Goal: Task Accomplishment & Management: Complete application form

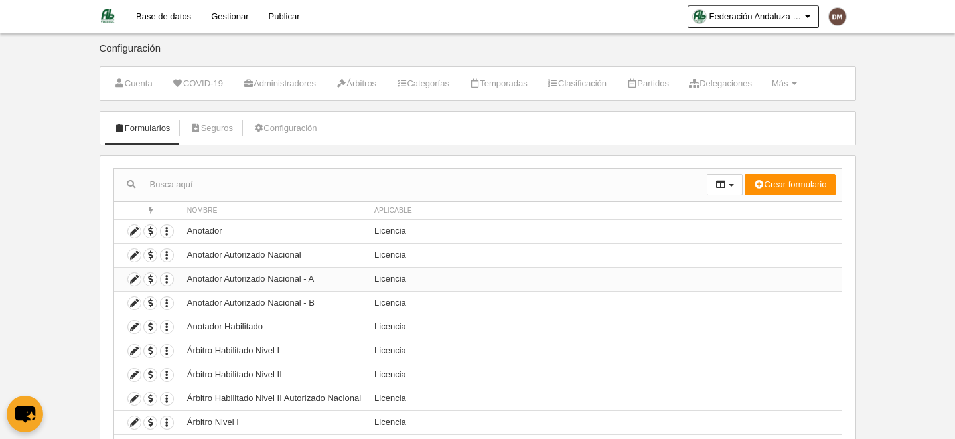
scroll to position [90, 0]
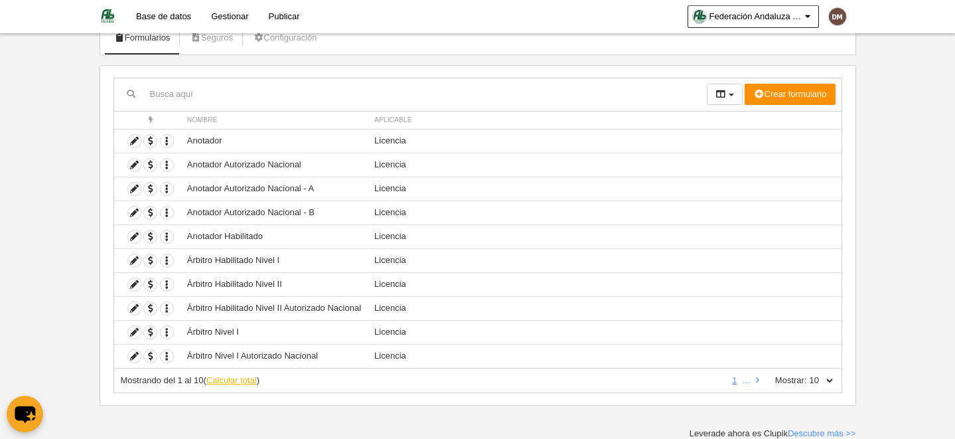
click at [247, 380] on link "Calcular total" at bounding box center [231, 380] width 50 height 10
click at [713, 381] on link "3" at bounding box center [711, 380] width 10 height 10
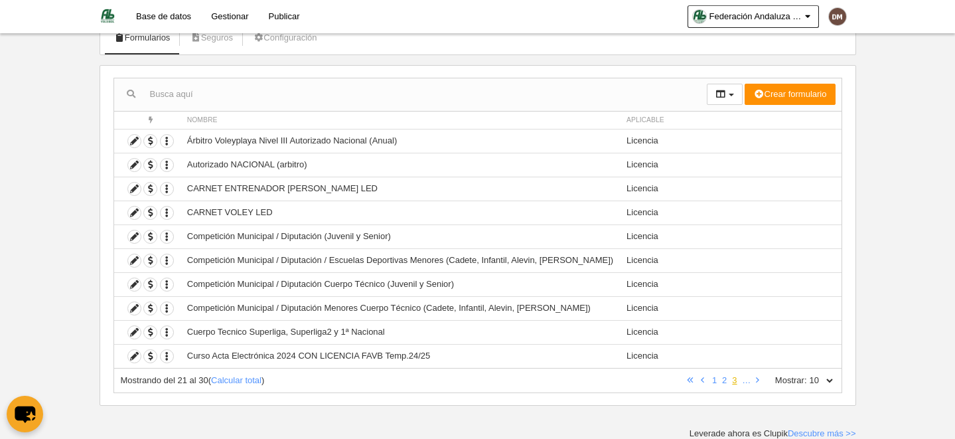
click at [738, 384] on link "3" at bounding box center [734, 380] width 10 height 10
click at [261, 94] on input "text" at bounding box center [410, 94] width 593 height 20
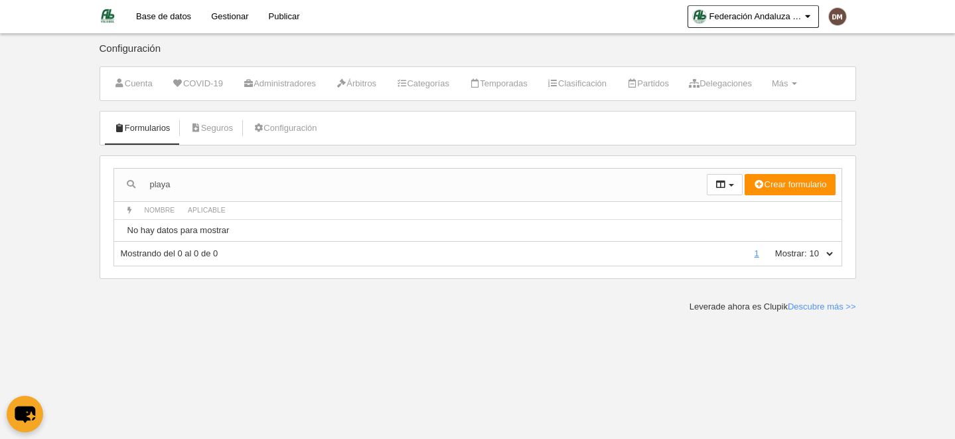
scroll to position [0, 0]
type input "p"
click at [163, 130] on link "Formularios" at bounding box center [142, 128] width 71 height 20
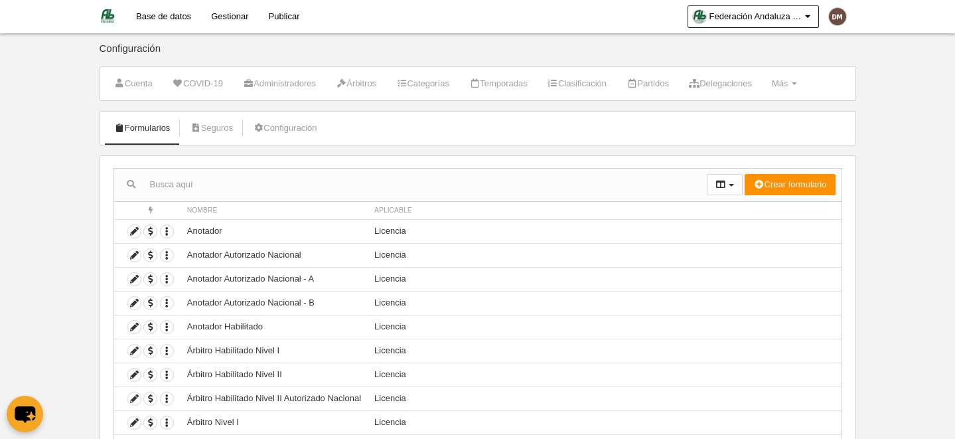
scroll to position [90, 0]
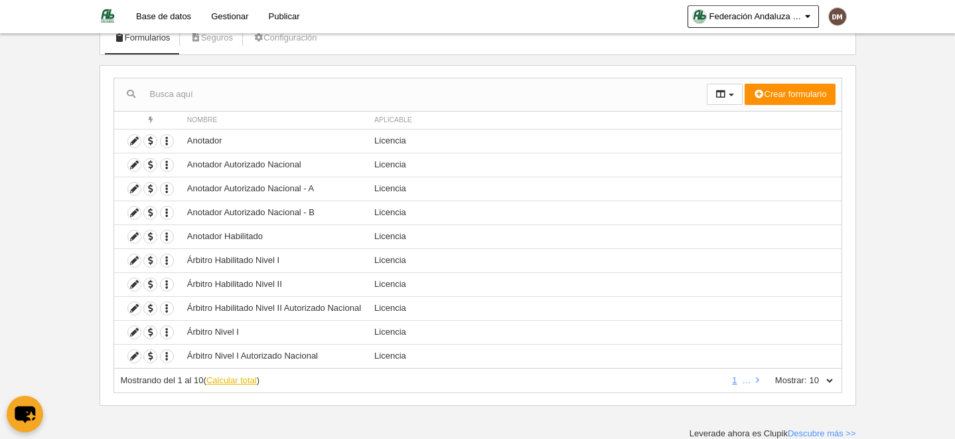
click at [244, 376] on link "Calcular total" at bounding box center [231, 380] width 50 height 10
click at [703, 380] on link "2" at bounding box center [701, 380] width 10 height 10
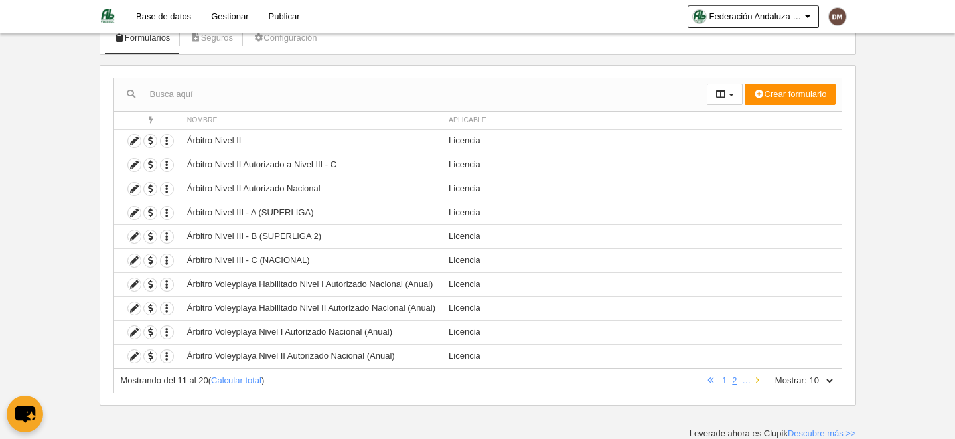
click at [760, 382] on link at bounding box center [757, 380] width 9 height 10
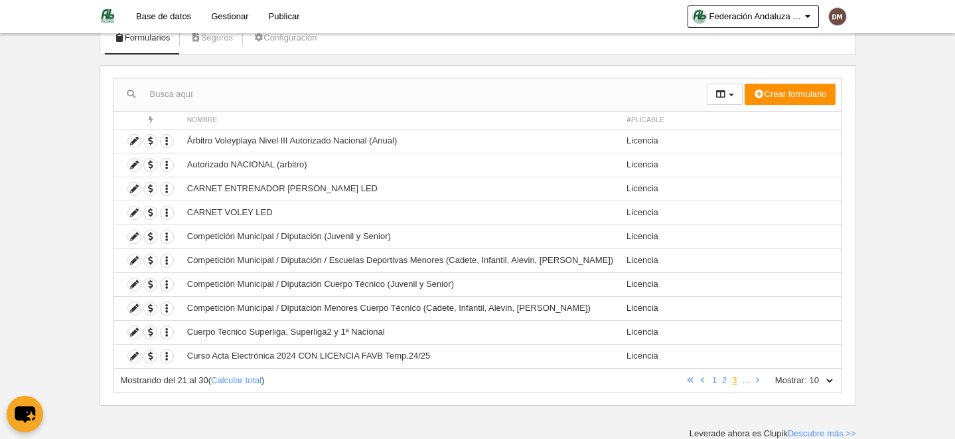
click at [736, 380] on link "3" at bounding box center [734, 380] width 10 height 10
click at [758, 380] on icon at bounding box center [757, 380] width 3 height 9
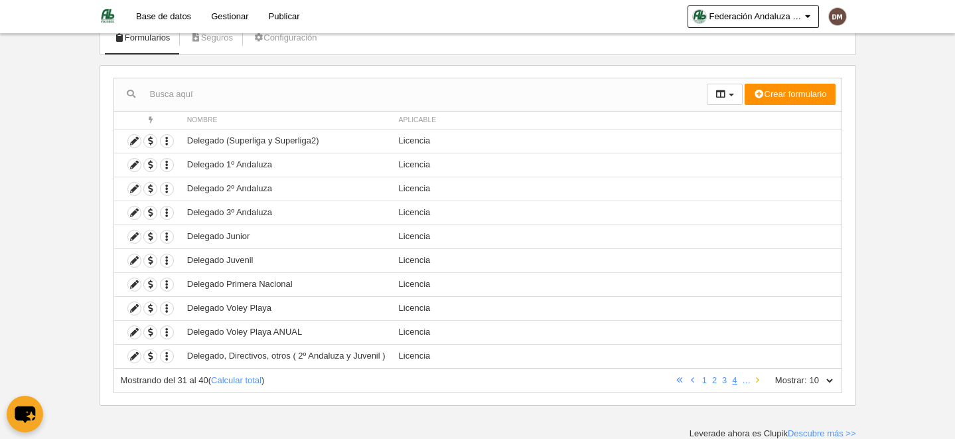
click at [758, 380] on icon at bounding box center [757, 380] width 3 height 9
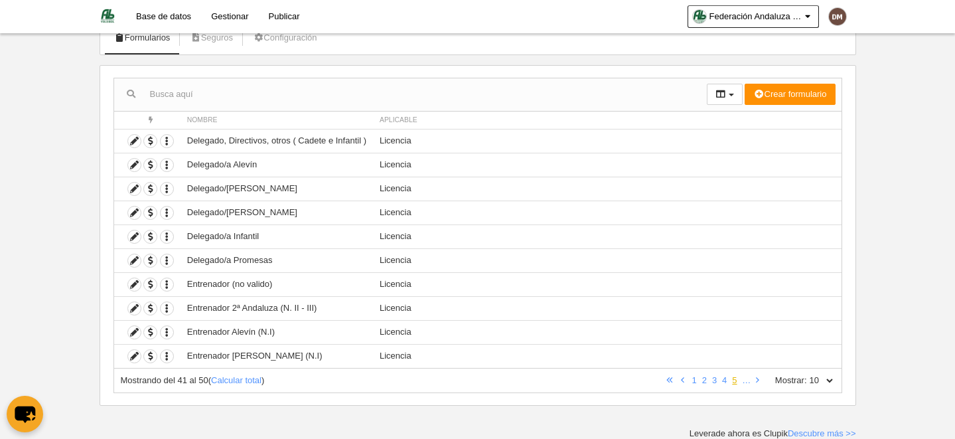
click at [733, 380] on link "5" at bounding box center [734, 380] width 10 height 10
click at [758, 379] on icon at bounding box center [757, 380] width 3 height 9
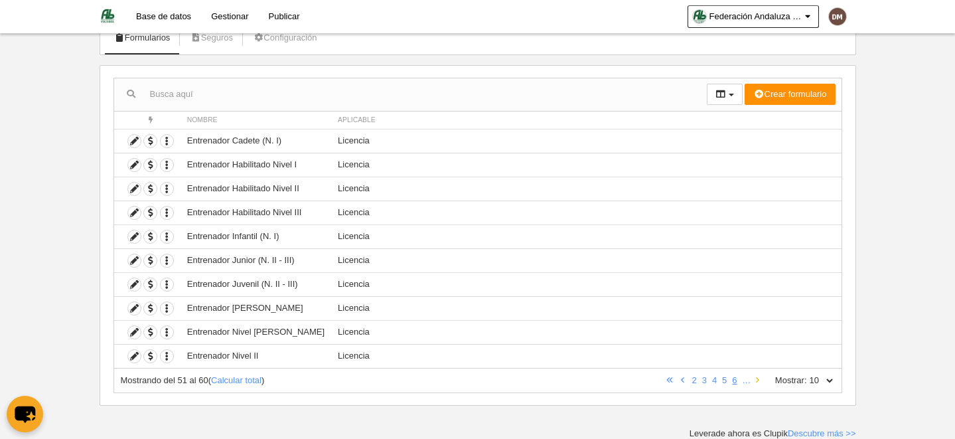
click at [758, 379] on icon at bounding box center [757, 380] width 3 height 9
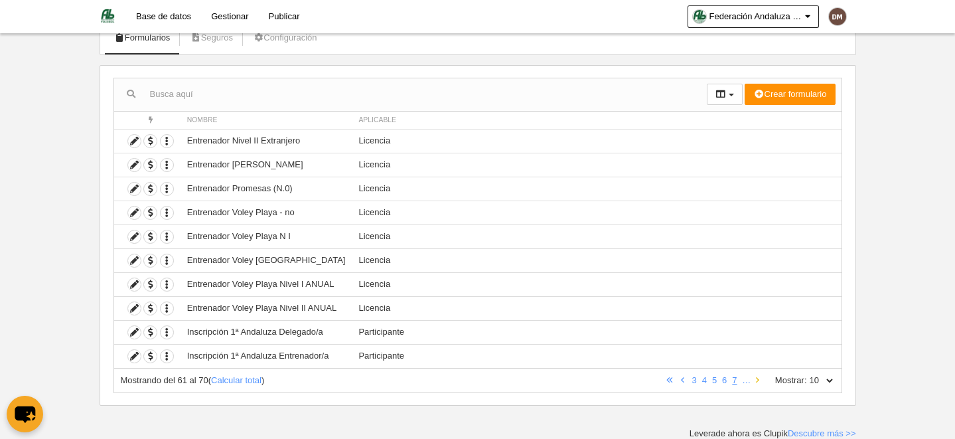
click at [758, 379] on icon at bounding box center [757, 380] width 3 height 9
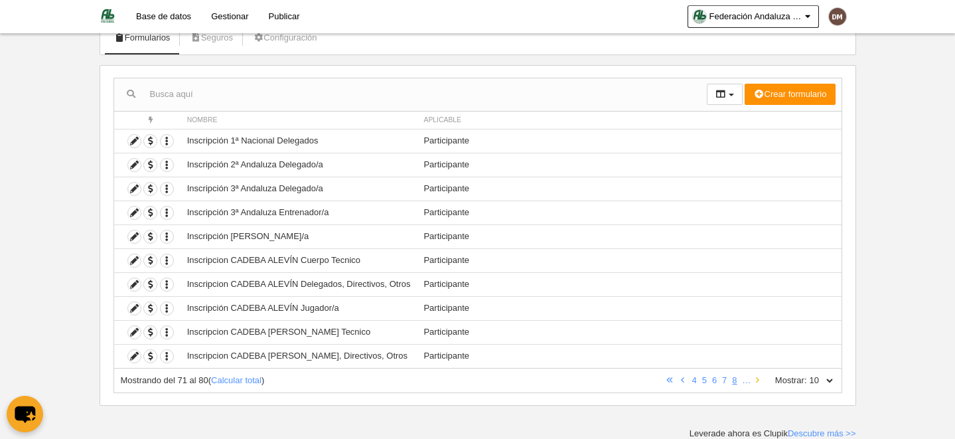
click at [758, 379] on icon at bounding box center [757, 380] width 3 height 9
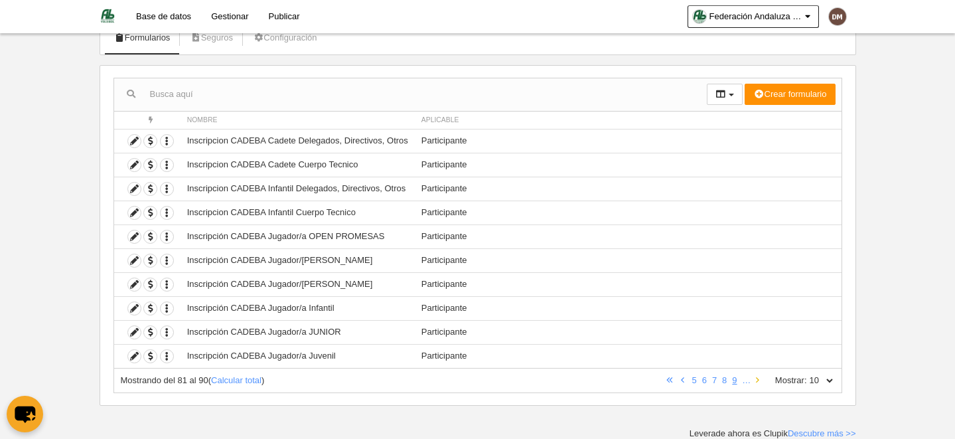
click at [758, 379] on icon at bounding box center [757, 380] width 3 height 9
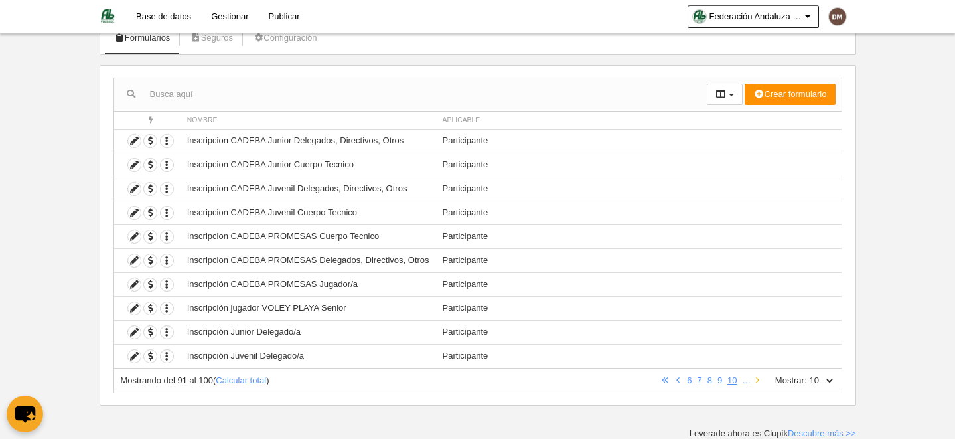
click at [758, 379] on icon at bounding box center [757, 380] width 3 height 9
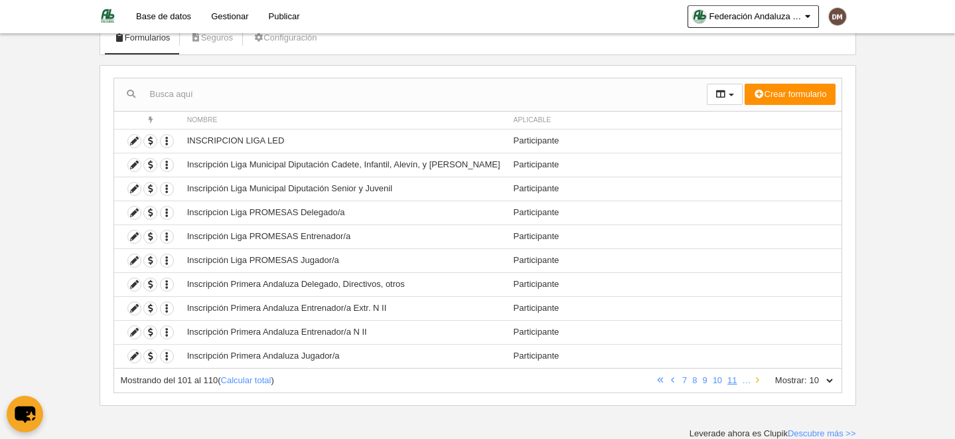
click at [760, 378] on link at bounding box center [757, 380] width 9 height 10
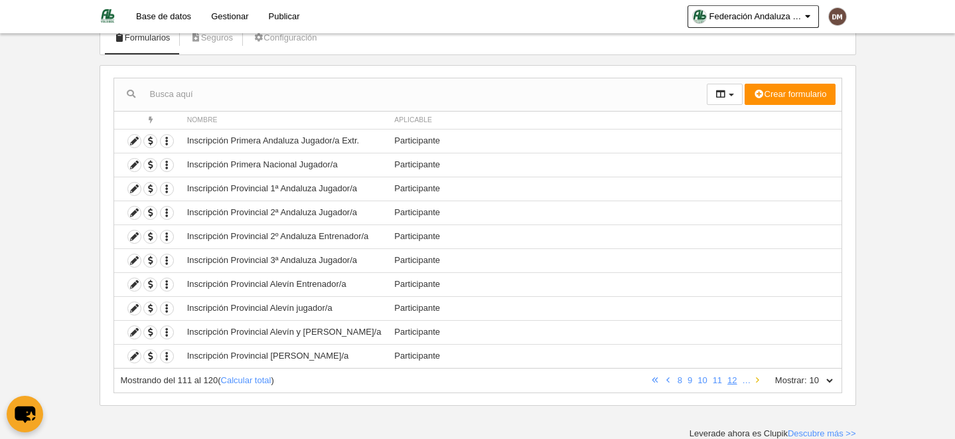
click at [760, 378] on link at bounding box center [757, 380] width 9 height 10
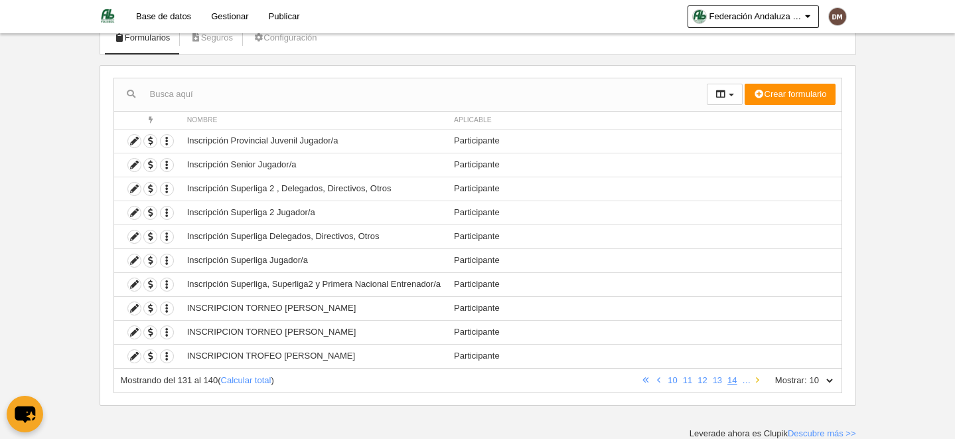
click at [760, 378] on link at bounding box center [757, 380] width 9 height 10
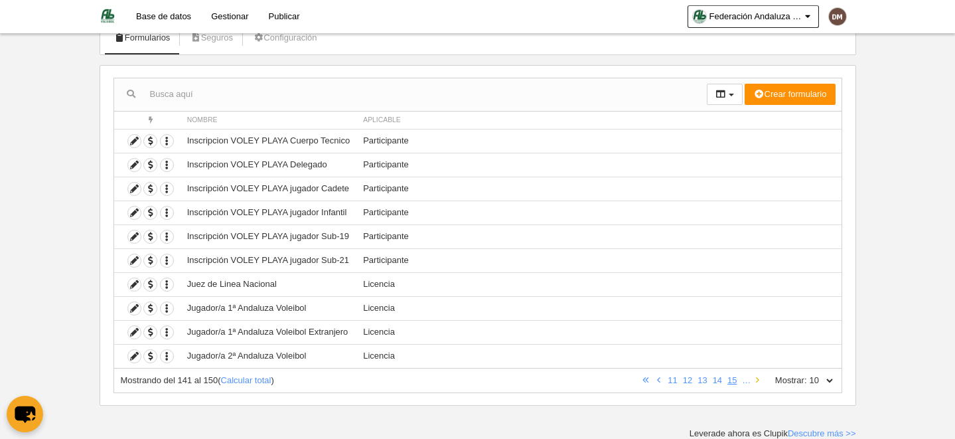
click at [760, 378] on link at bounding box center [757, 380] width 9 height 10
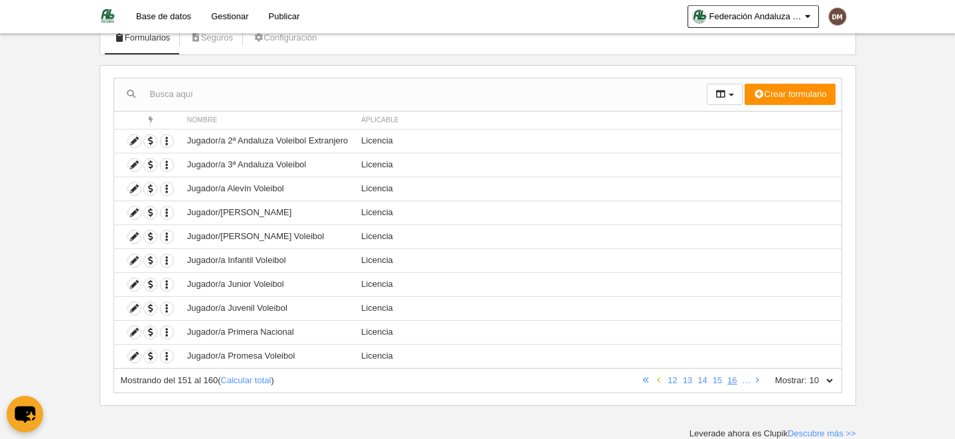
click at [658, 381] on icon at bounding box center [658, 380] width 3 height 9
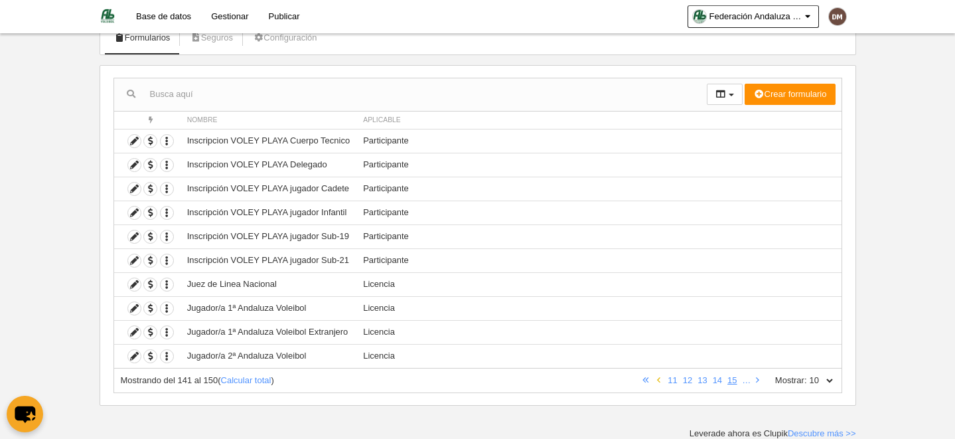
click at [658, 381] on icon at bounding box center [658, 380] width 3 height 9
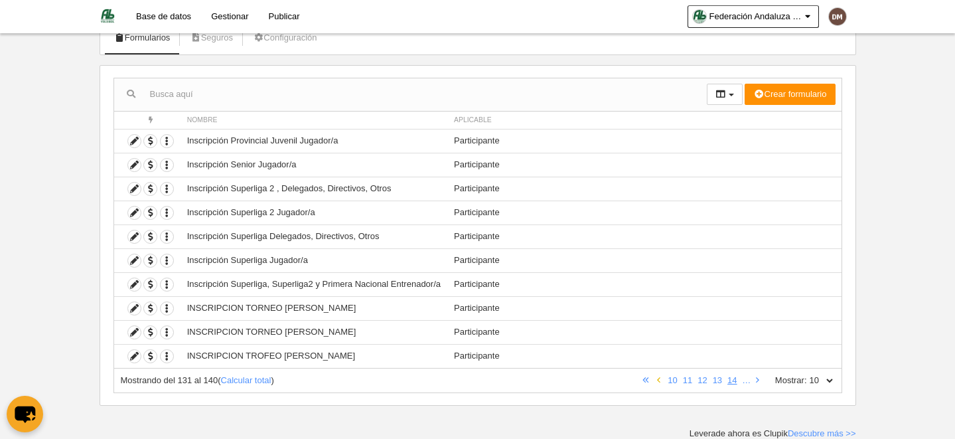
click at [658, 381] on icon at bounding box center [658, 380] width 3 height 9
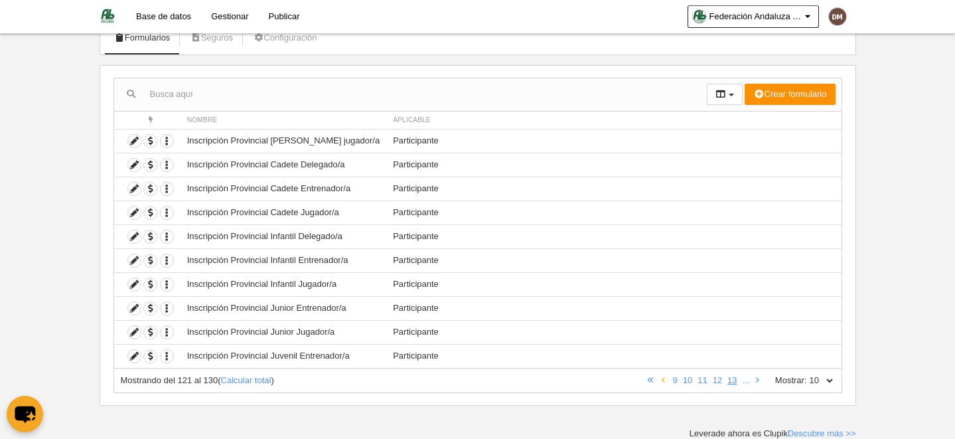
click at [658, 381] on ul "9 10 11 12 13 …" at bounding box center [702, 380] width 117 height 12
click at [667, 379] on link at bounding box center [663, 380] width 9 height 10
click at [719, 380] on link "11" at bounding box center [717, 380] width 15 height 10
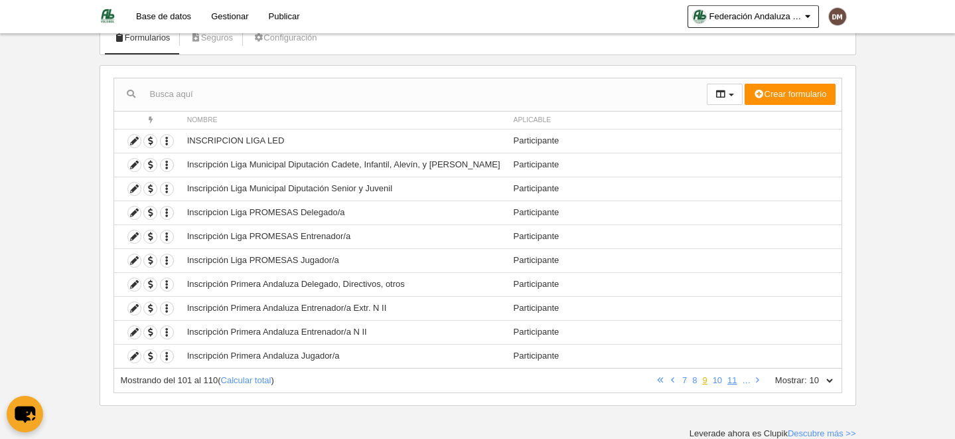
click at [708, 380] on link "9" at bounding box center [704, 380] width 10 height 10
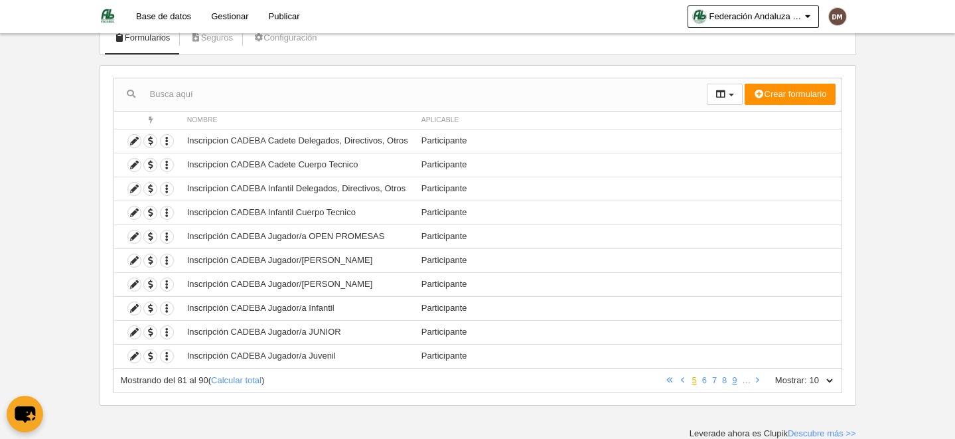
click at [695, 380] on link "5" at bounding box center [694, 380] width 10 height 10
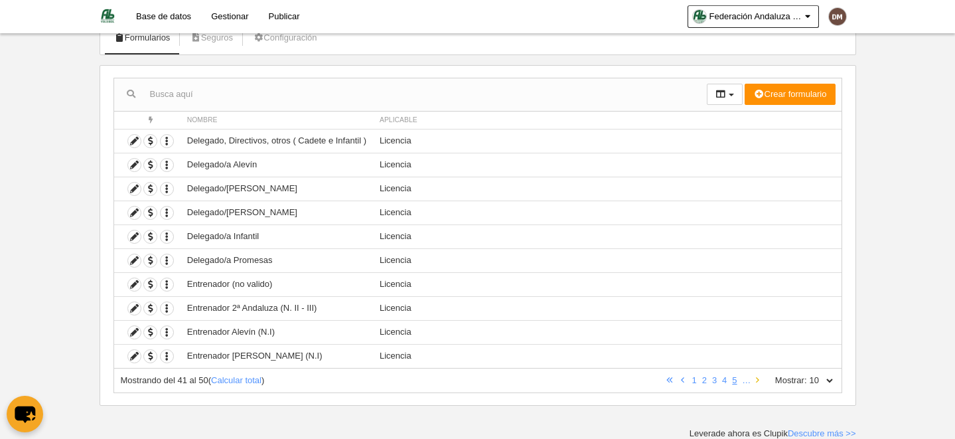
click at [758, 379] on icon at bounding box center [757, 380] width 3 height 9
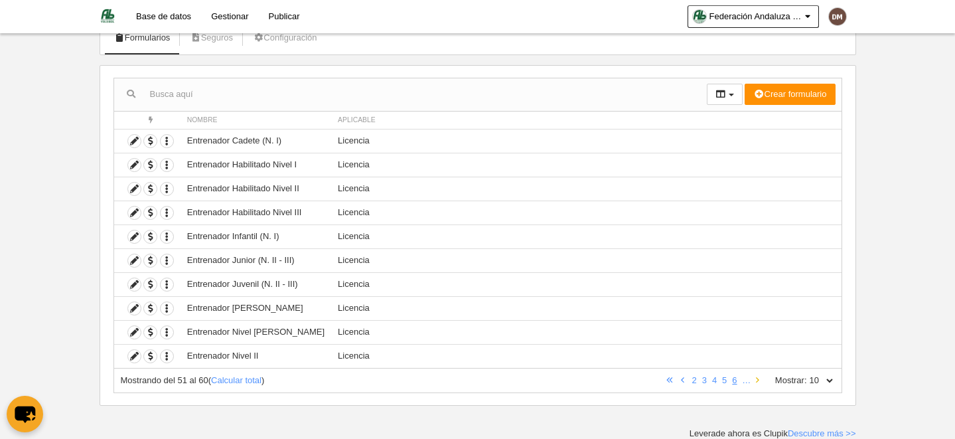
click at [758, 379] on icon at bounding box center [757, 380] width 3 height 9
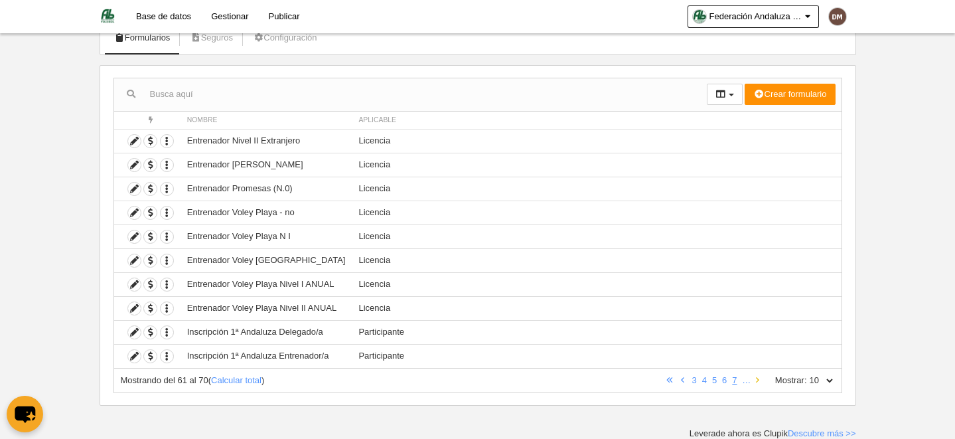
click at [758, 379] on icon at bounding box center [757, 380] width 3 height 9
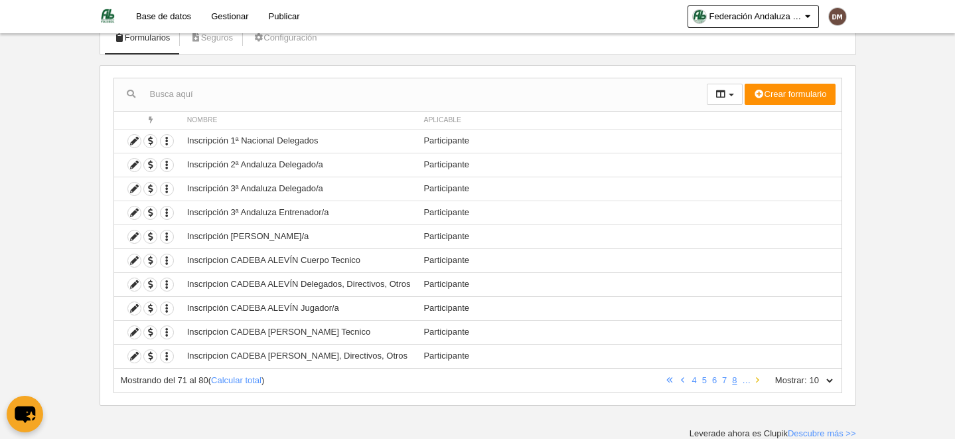
click at [758, 379] on icon at bounding box center [757, 380] width 3 height 9
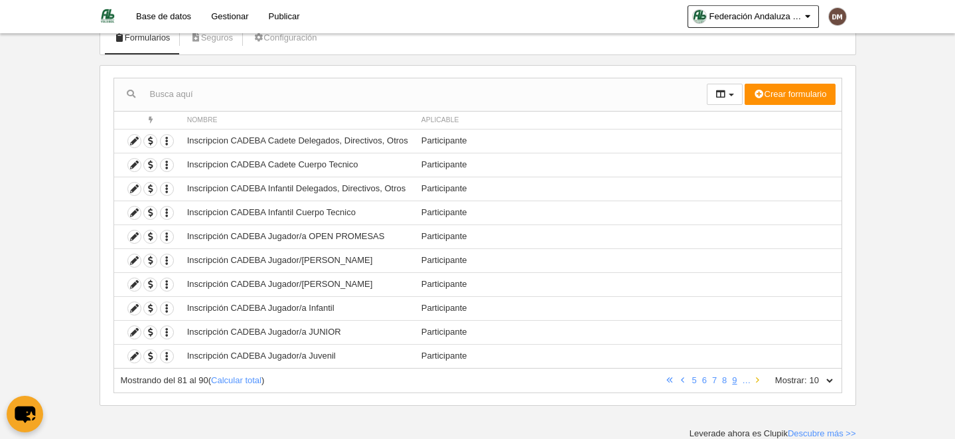
click at [758, 379] on icon at bounding box center [757, 380] width 3 height 9
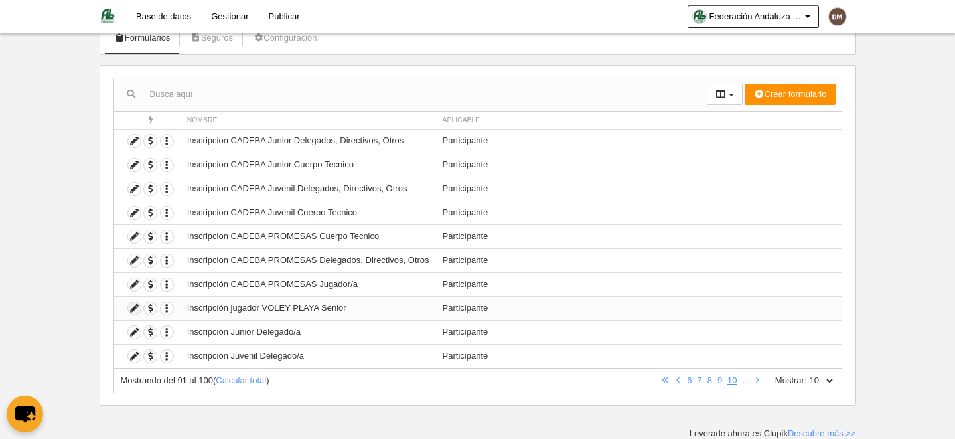
click at [134, 304] on icon at bounding box center [134, 308] width 13 height 13
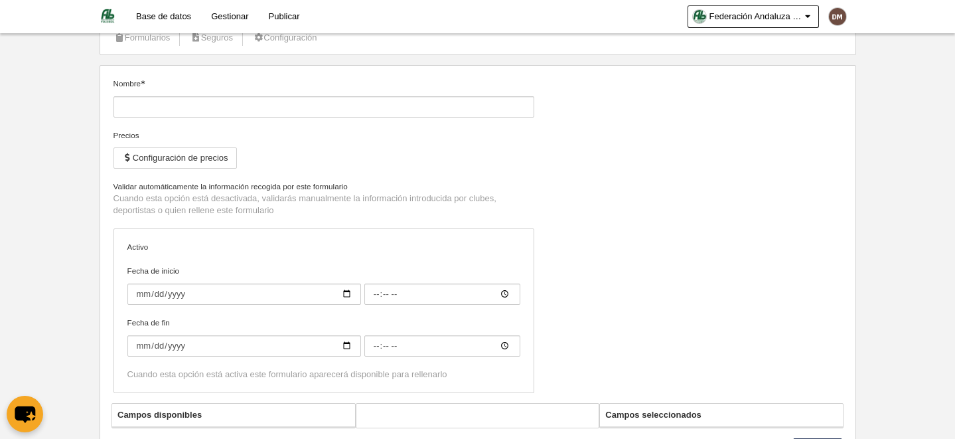
type input "Inscripción jugador VOLEY PLAYA Senior"
checkbox input "true"
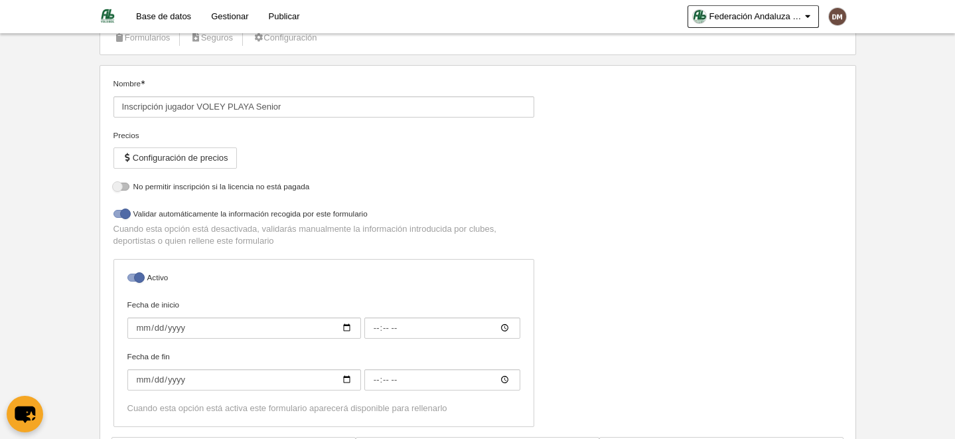
select select "selected"
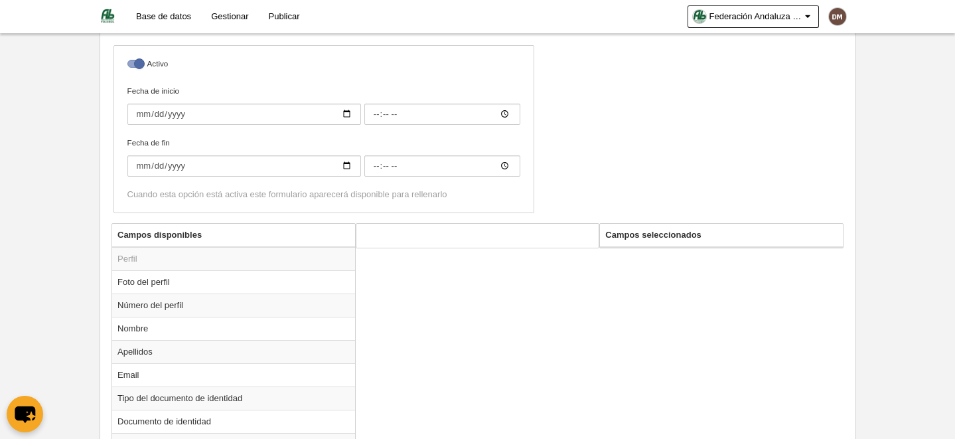
scroll to position [382, 0]
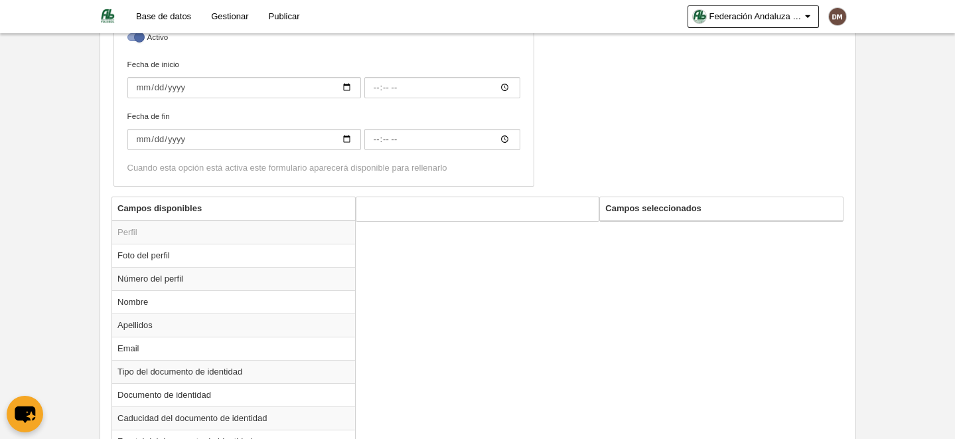
click at [664, 206] on th "Campos seleccionados" at bounding box center [721, 208] width 243 height 23
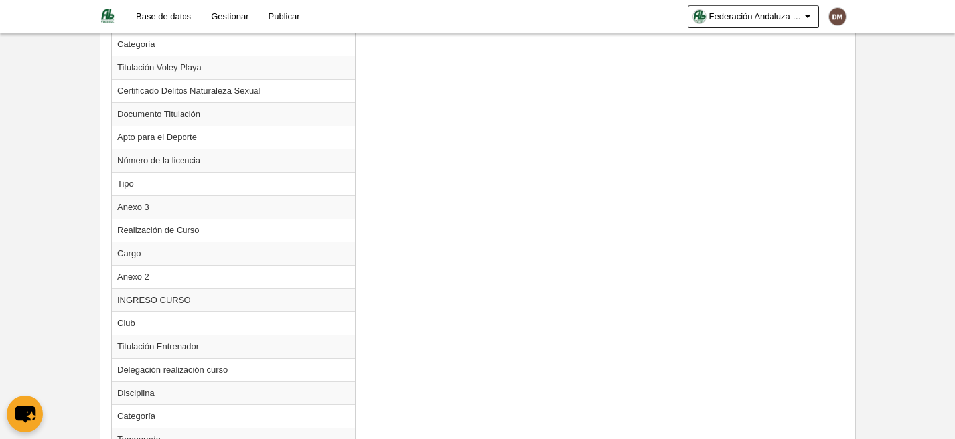
scroll to position [1549, 0]
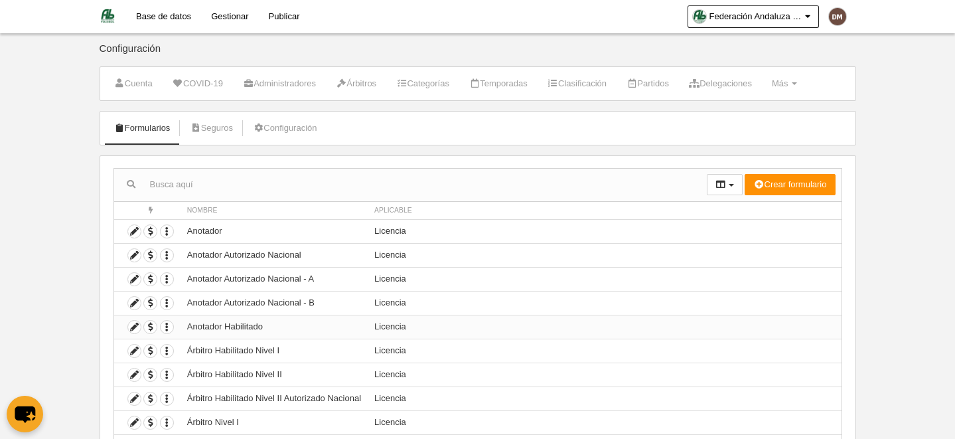
scroll to position [90, 0]
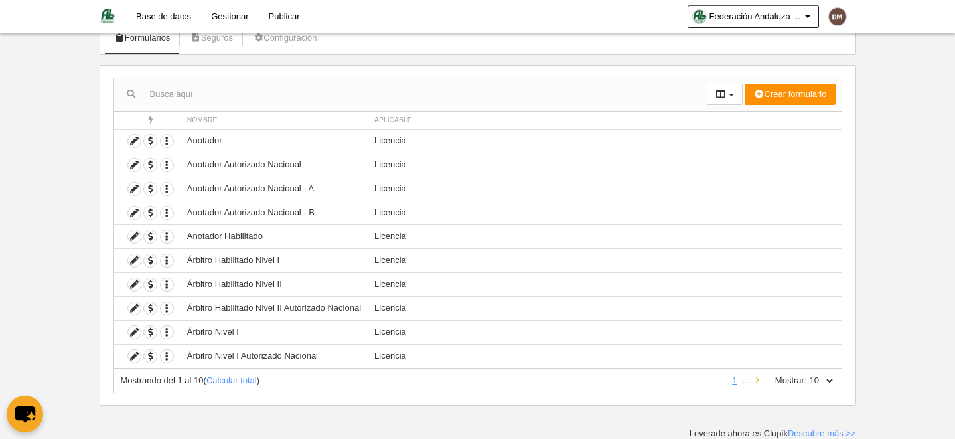
click at [756, 379] on icon at bounding box center [757, 380] width 3 height 9
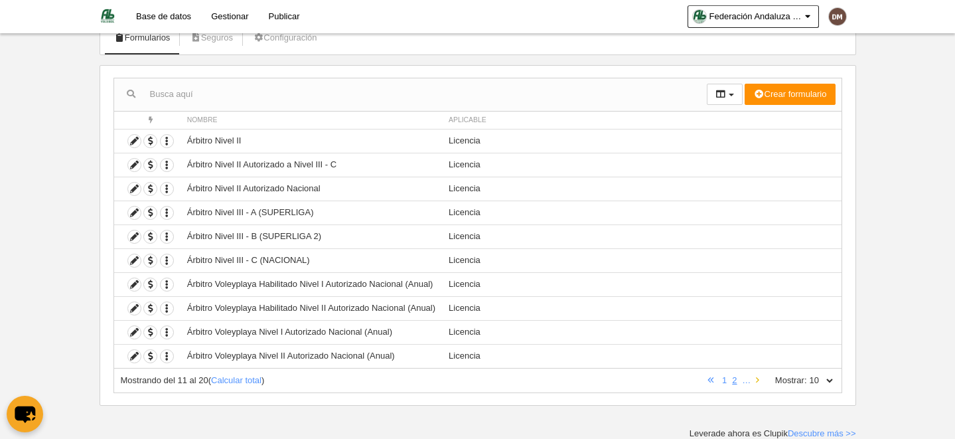
click at [756, 379] on icon at bounding box center [757, 380] width 3 height 9
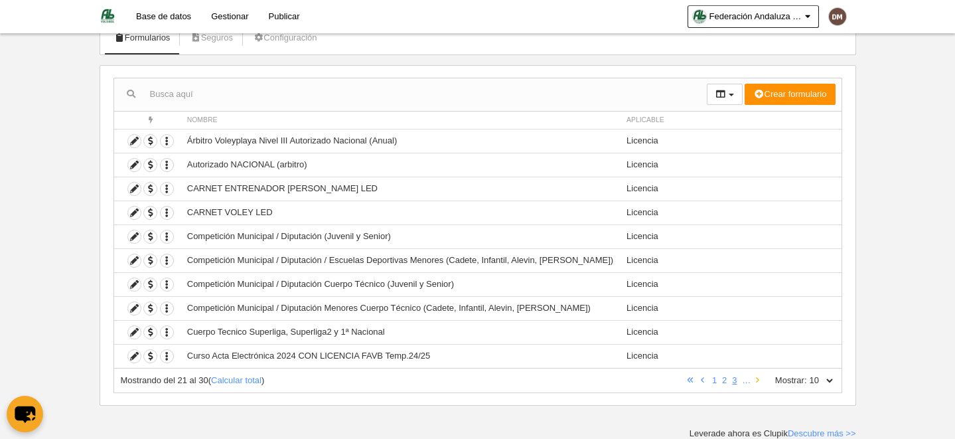
click at [756, 379] on icon at bounding box center [757, 380] width 3 height 9
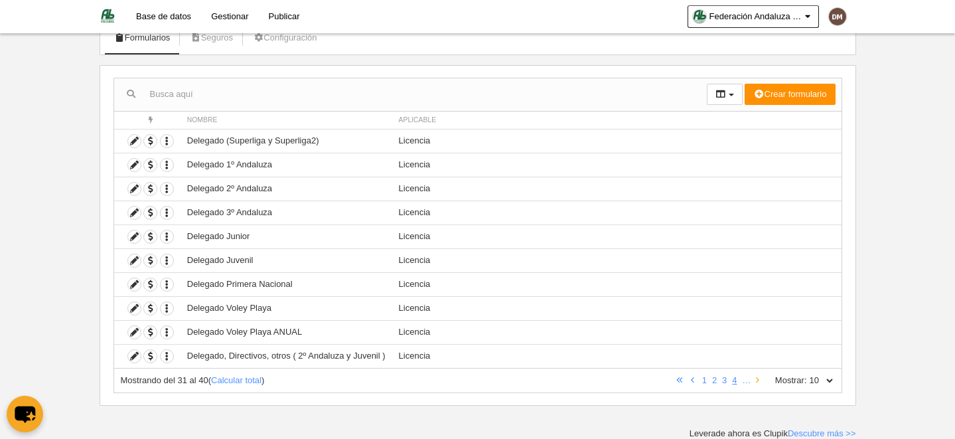
click at [756, 379] on icon at bounding box center [757, 380] width 3 height 9
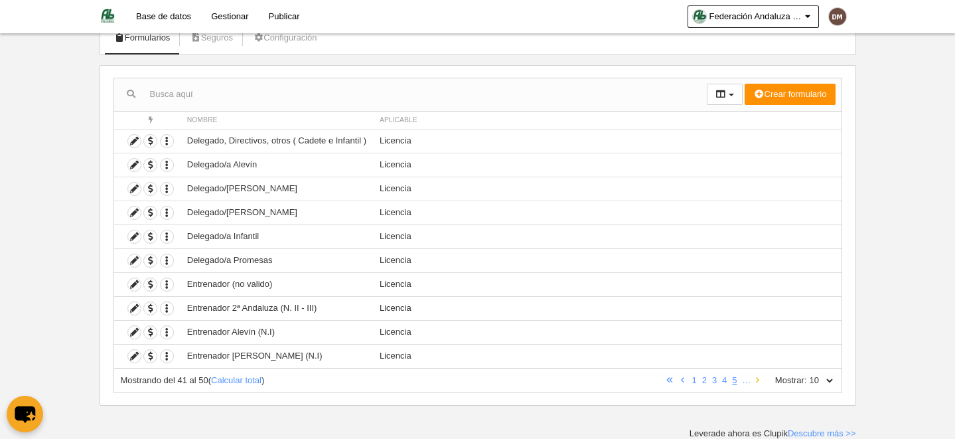
click at [756, 379] on icon at bounding box center [757, 380] width 3 height 9
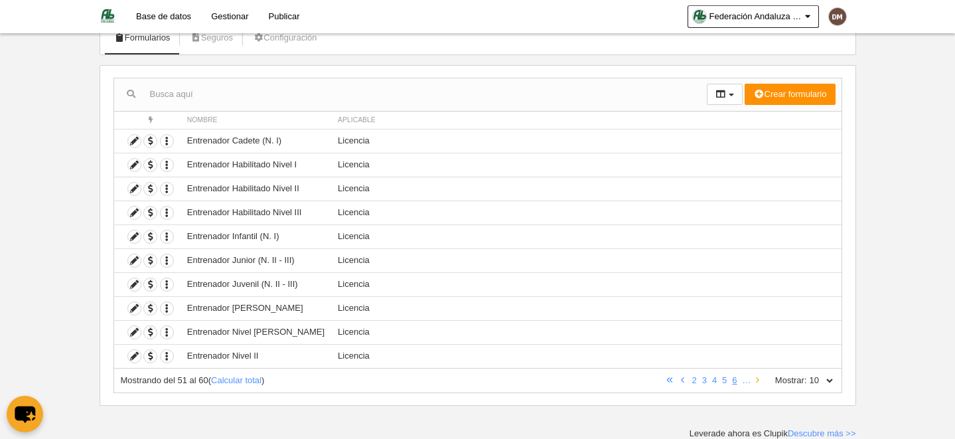
click at [756, 379] on icon at bounding box center [757, 380] width 3 height 9
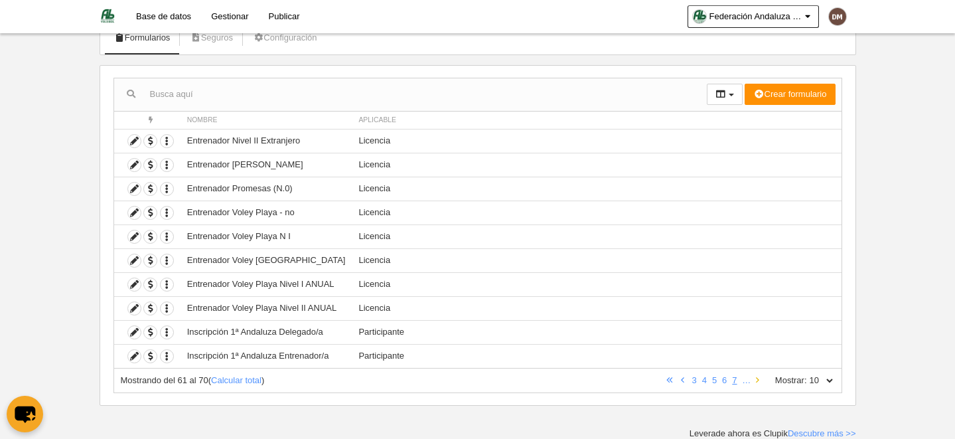
click at [756, 379] on icon at bounding box center [757, 380] width 3 height 9
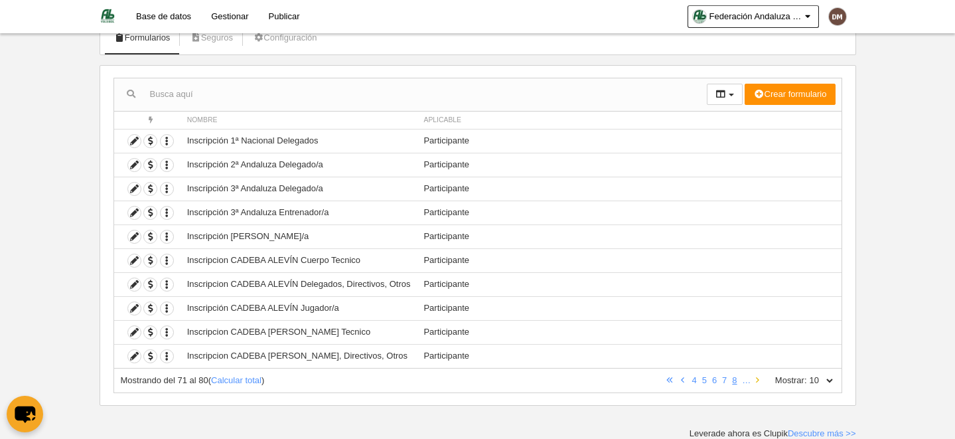
click at [756, 379] on icon at bounding box center [757, 380] width 3 height 9
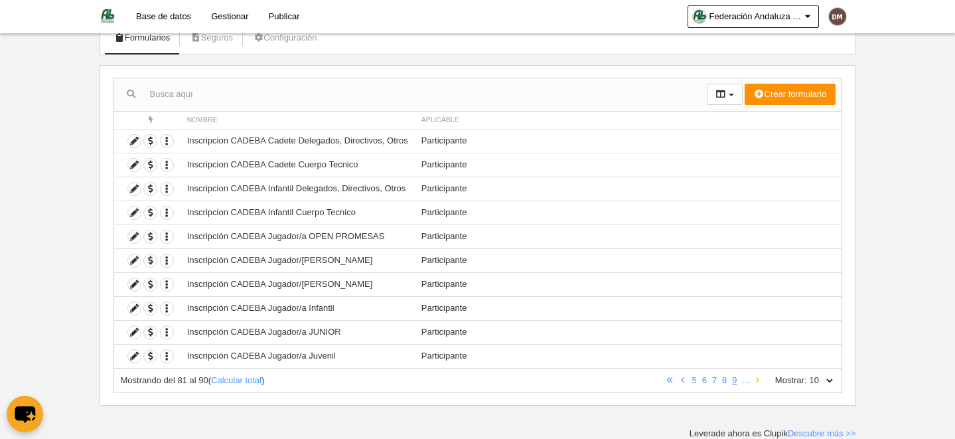
click at [756, 379] on icon at bounding box center [757, 380] width 3 height 9
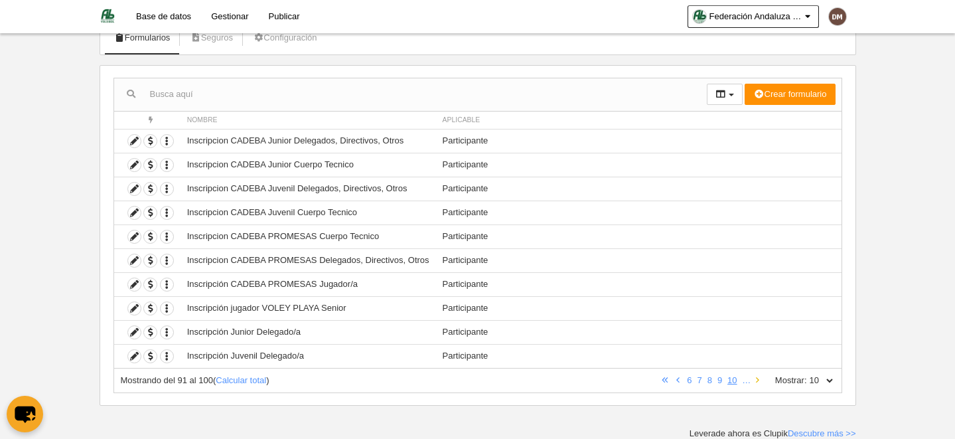
click at [756, 379] on icon at bounding box center [757, 380] width 3 height 9
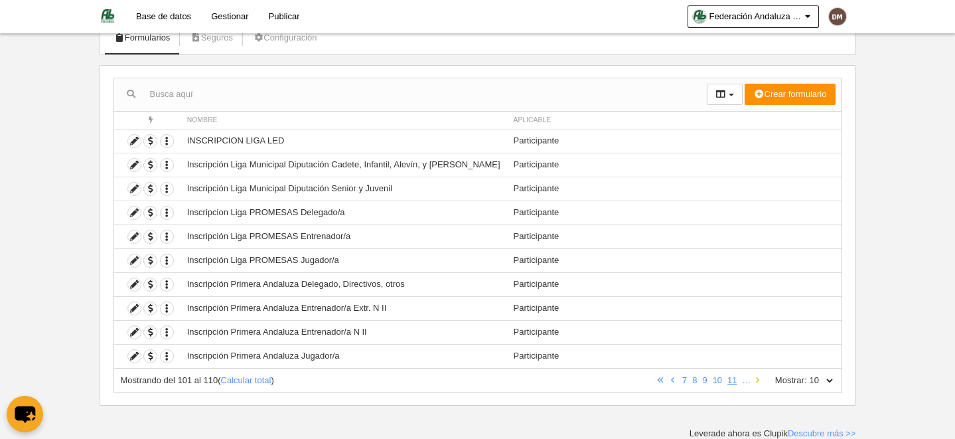
click at [756, 379] on icon at bounding box center [757, 380] width 3 height 9
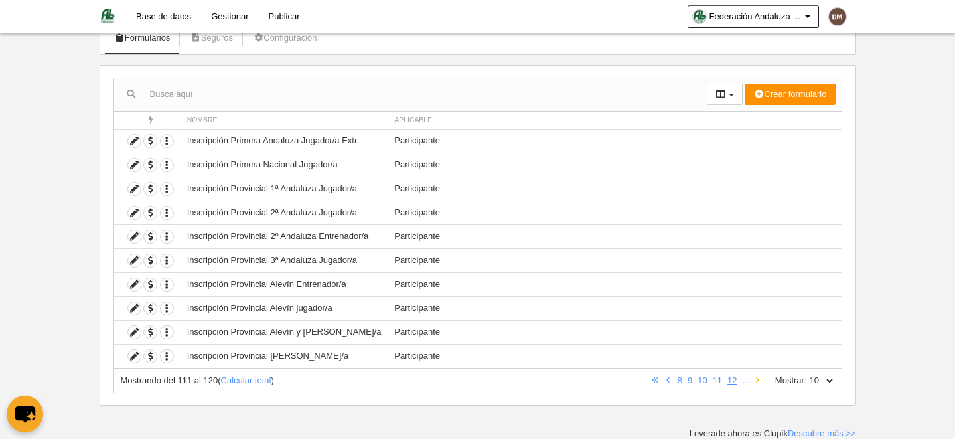
click at [756, 379] on icon at bounding box center [757, 380] width 3 height 9
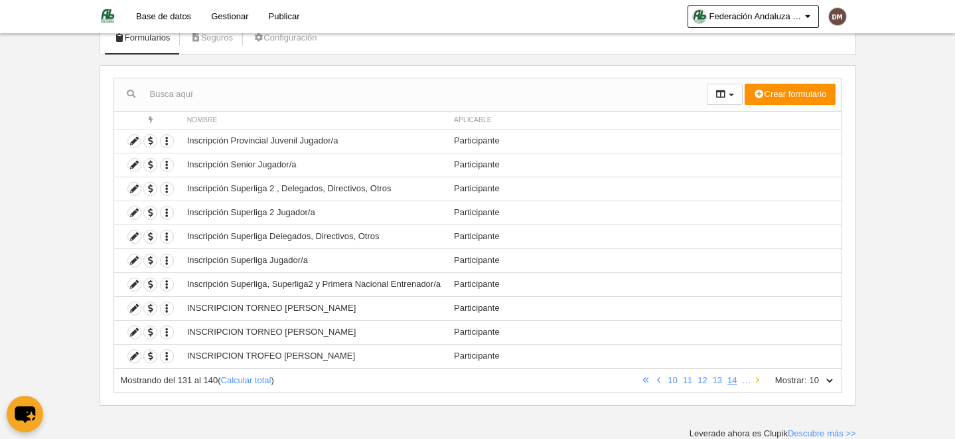
click at [756, 379] on icon at bounding box center [757, 380] width 3 height 9
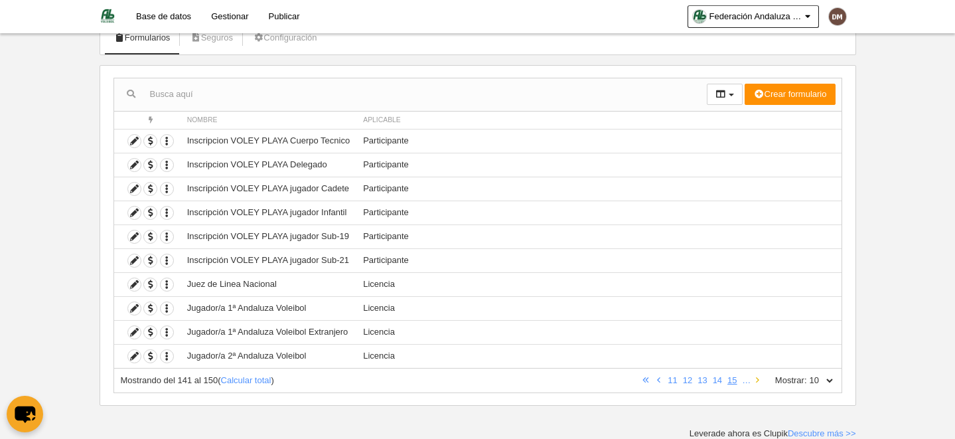
click at [756, 379] on icon at bounding box center [757, 380] width 3 height 9
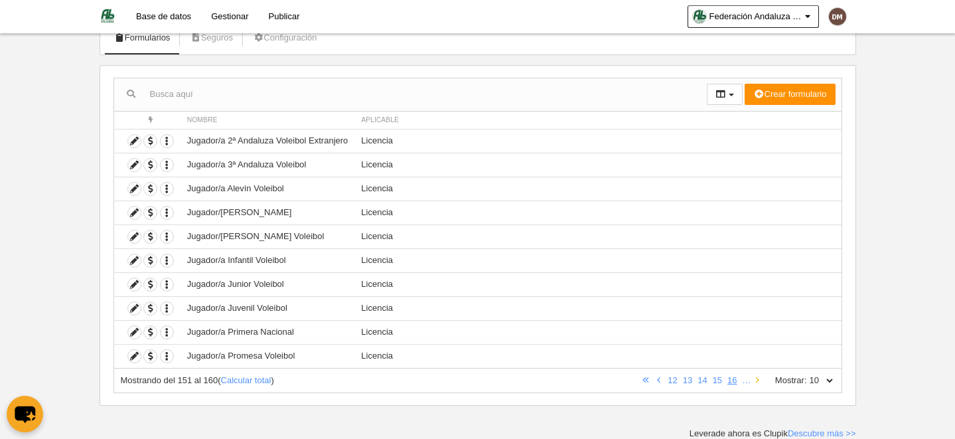
click at [756, 379] on icon at bounding box center [757, 380] width 3 height 9
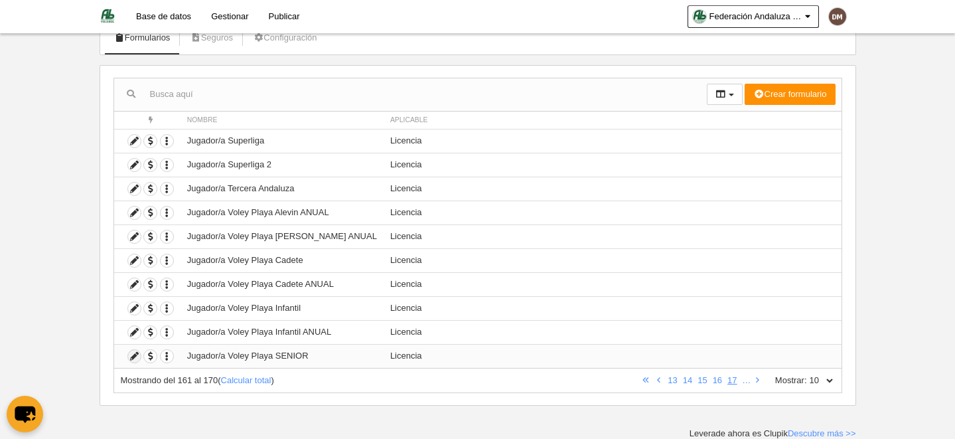
click at [131, 356] on icon at bounding box center [134, 356] width 13 height 13
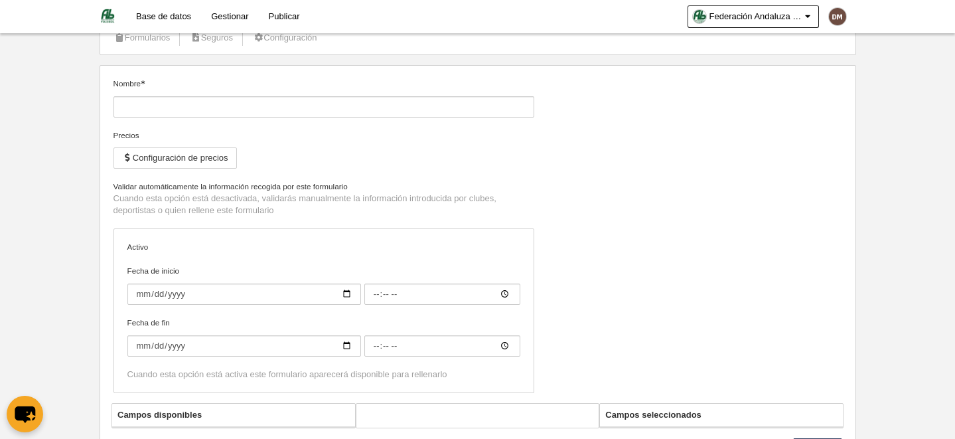
type input "Jugador/a Voley Playa SENIOR"
checkbox input "true"
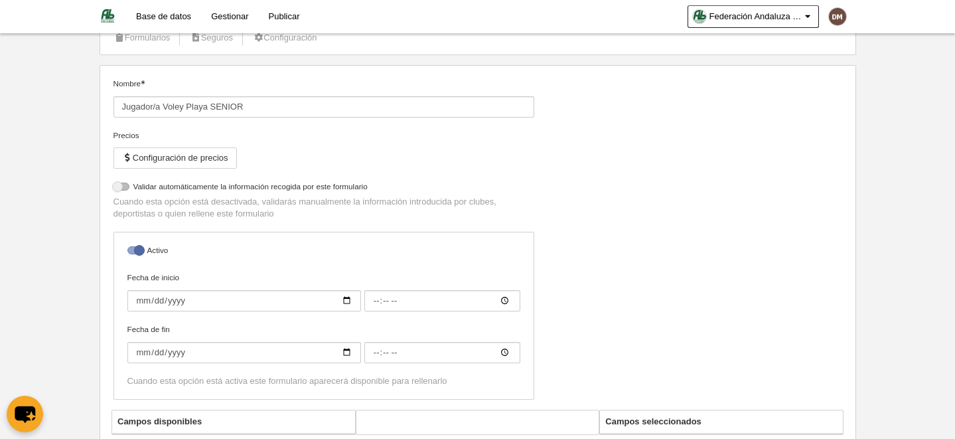
select select "selected"
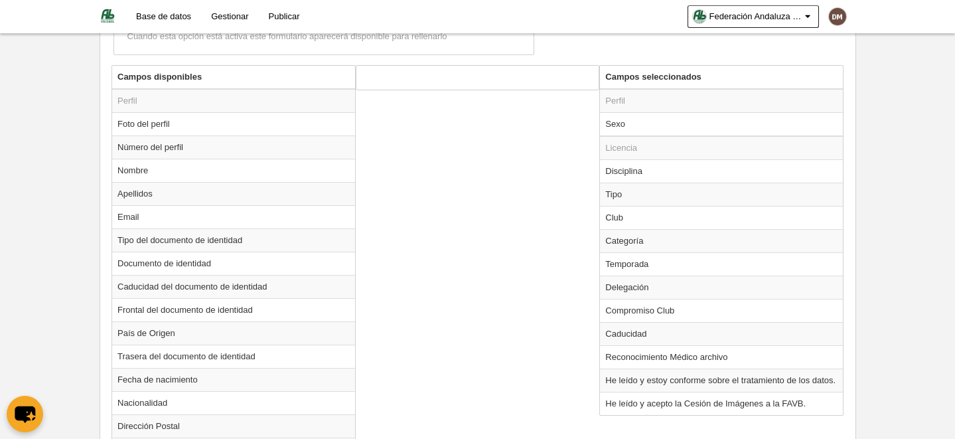
scroll to position [523, 0]
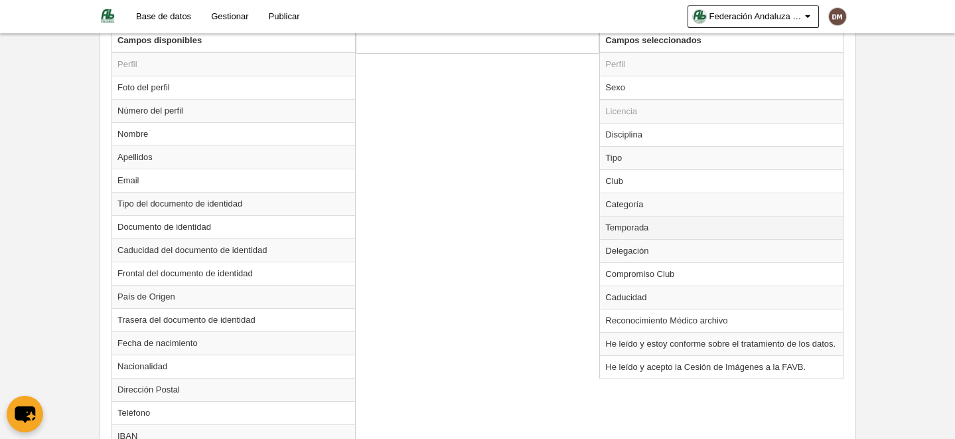
click at [643, 227] on td "Temporada" at bounding box center [721, 227] width 243 height 23
radio input "true"
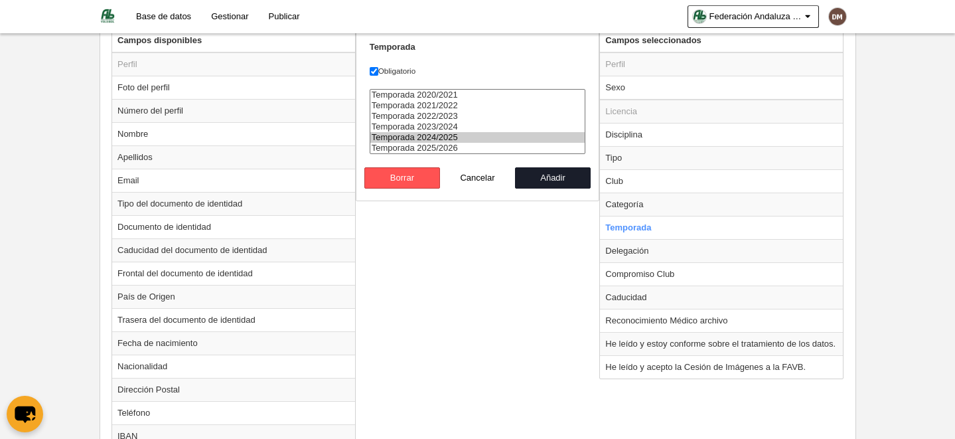
select select "8565"
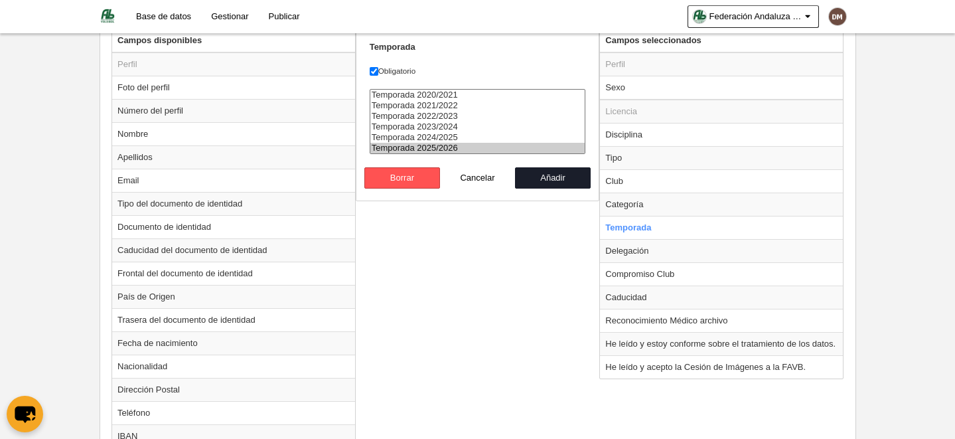
click at [451, 148] on option "Temporada 2025/2026" at bounding box center [477, 148] width 215 height 11
click at [541, 179] on button "Añadir" at bounding box center [553, 177] width 76 height 21
radio input "false"
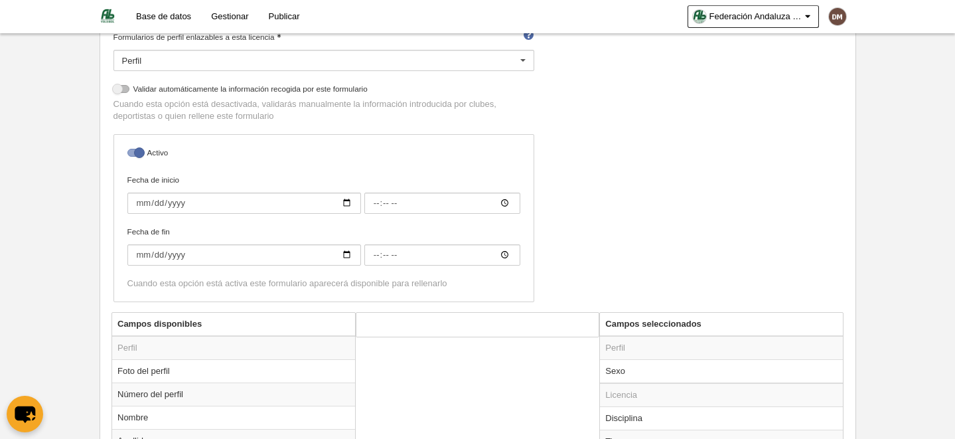
scroll to position [0, 0]
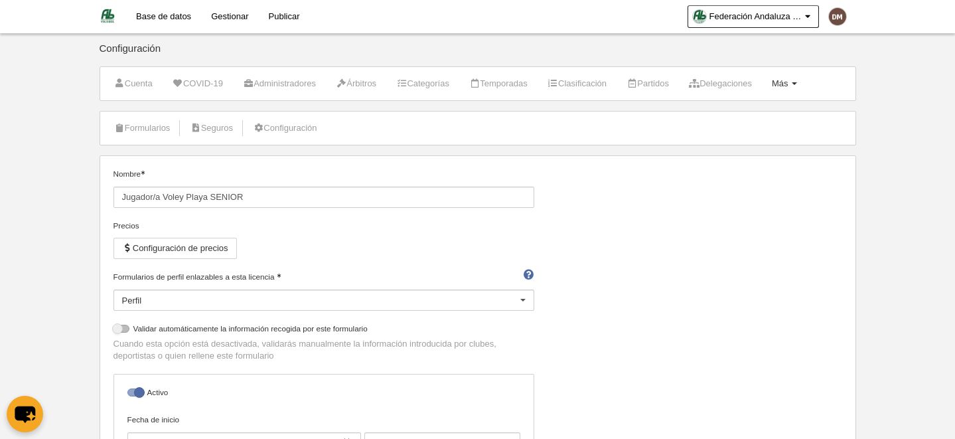
click at [797, 84] on span at bounding box center [794, 83] width 5 height 3
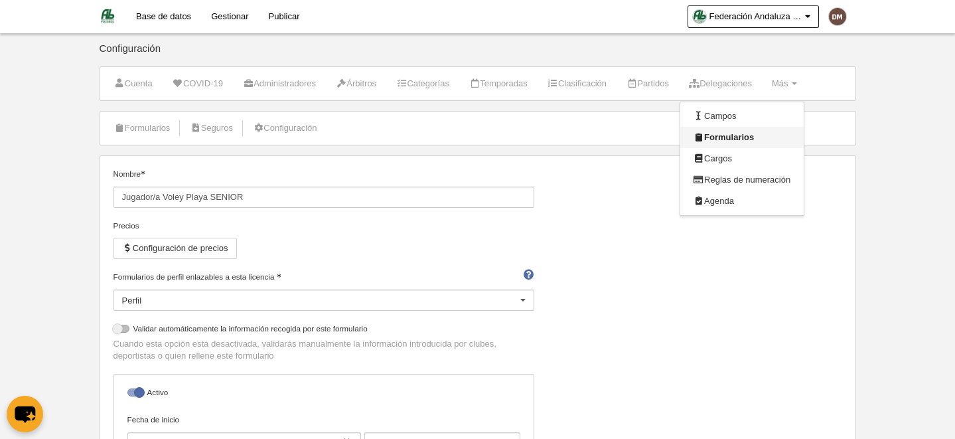
click at [781, 133] on link "Formularios" at bounding box center [741, 137] width 123 height 21
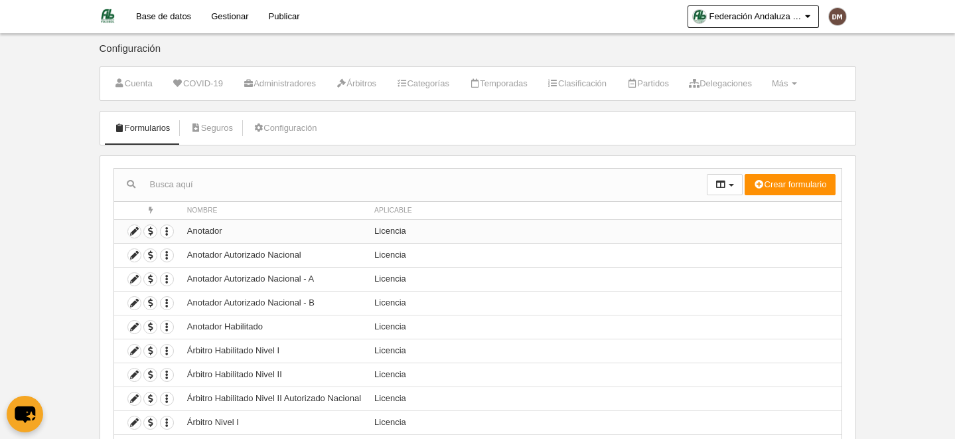
scroll to position [90, 0]
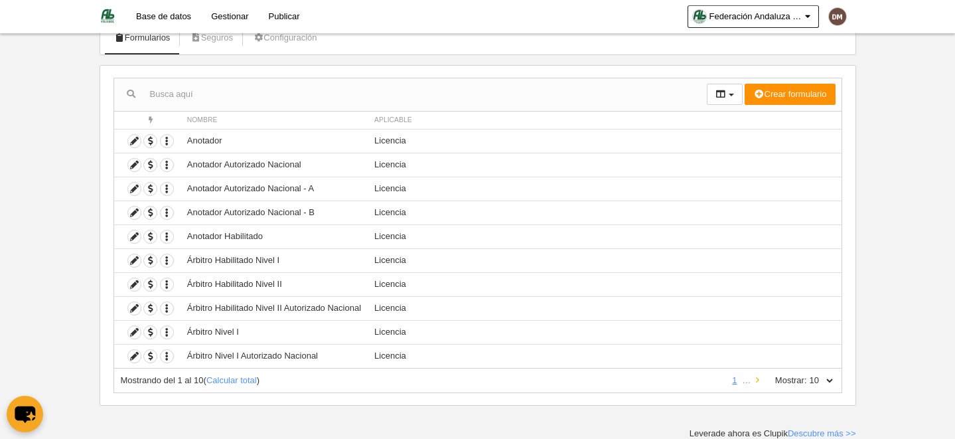
click at [758, 378] on icon at bounding box center [757, 380] width 3 height 9
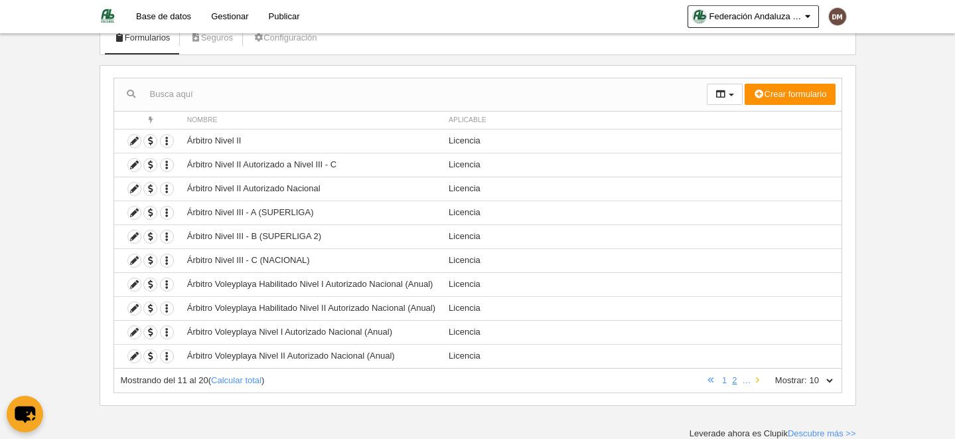
click at [758, 378] on icon at bounding box center [757, 380] width 3 height 9
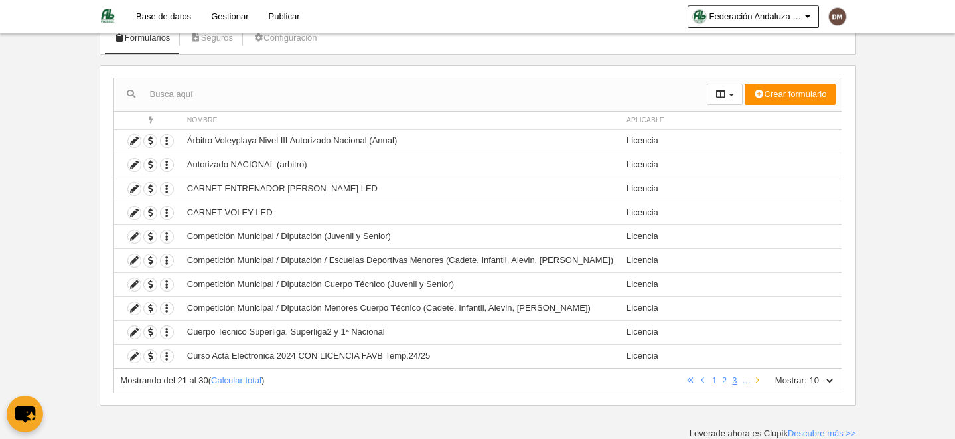
click at [758, 378] on icon at bounding box center [757, 380] width 3 height 9
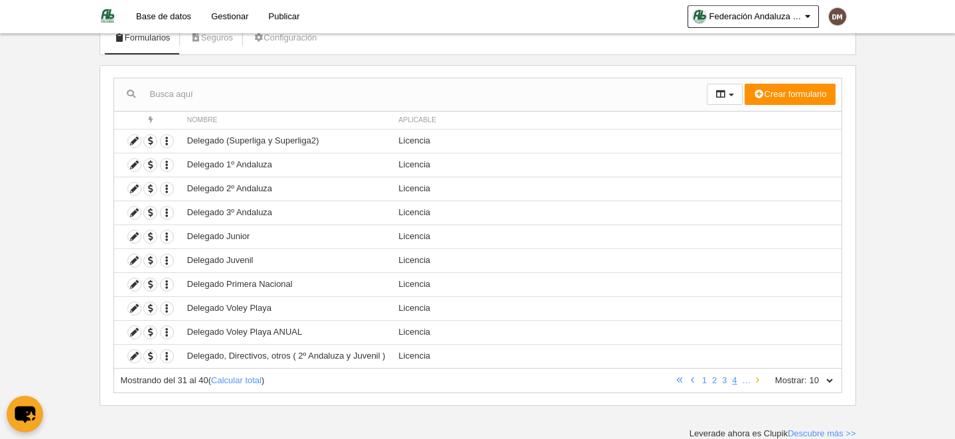
click at [758, 378] on icon at bounding box center [757, 380] width 3 height 9
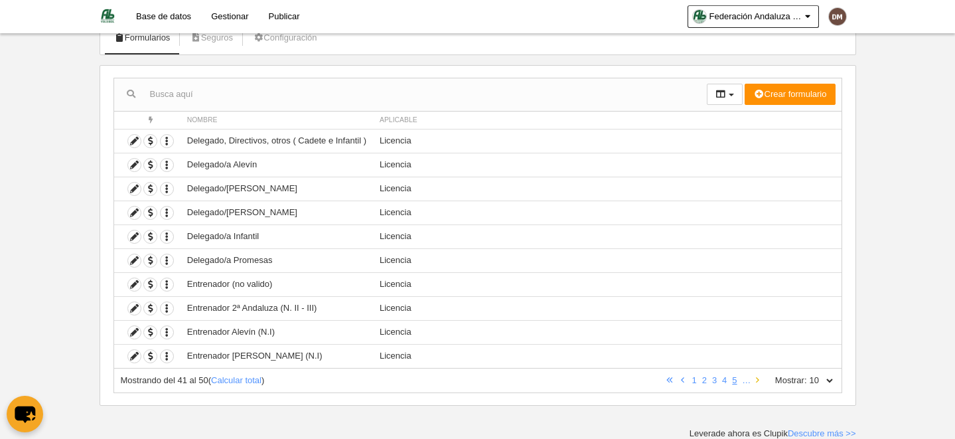
click at [758, 378] on icon at bounding box center [757, 380] width 3 height 9
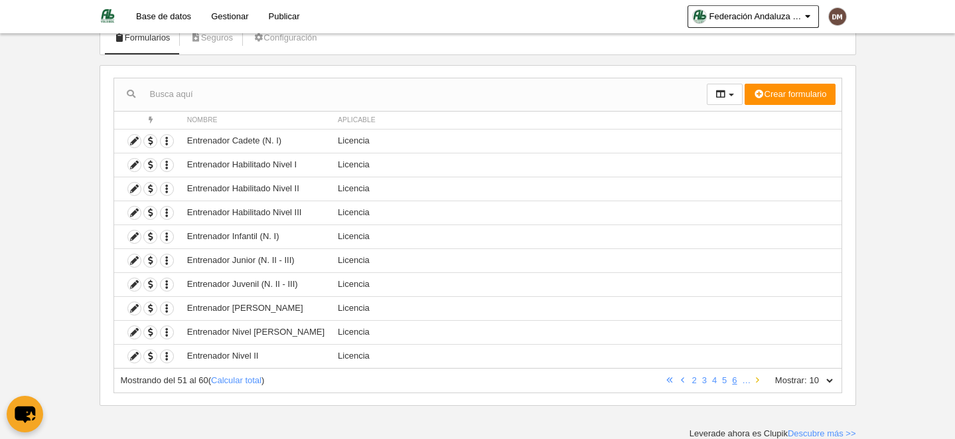
click at [758, 378] on icon at bounding box center [757, 380] width 3 height 9
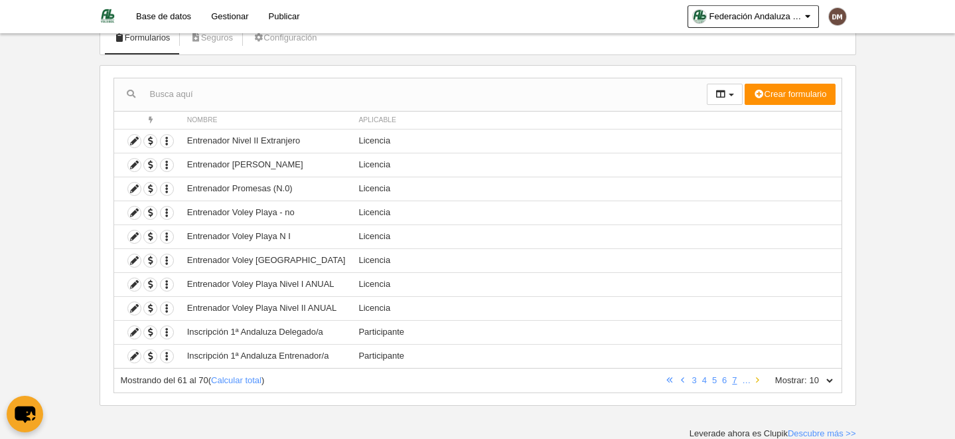
click at [758, 378] on icon at bounding box center [757, 380] width 3 height 9
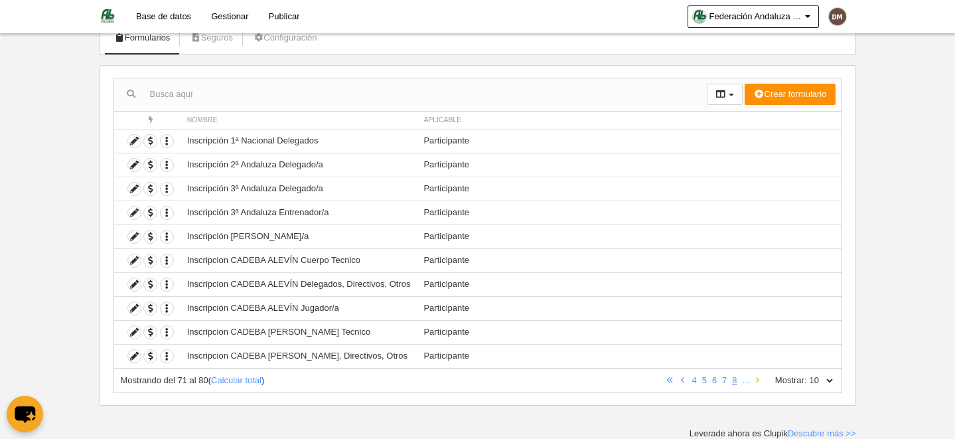
click at [758, 378] on icon at bounding box center [757, 380] width 3 height 9
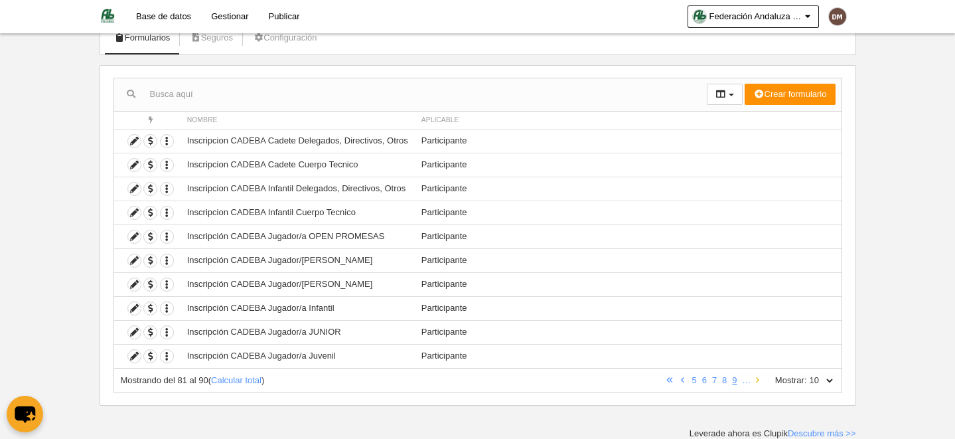
click at [758, 378] on icon at bounding box center [757, 380] width 3 height 9
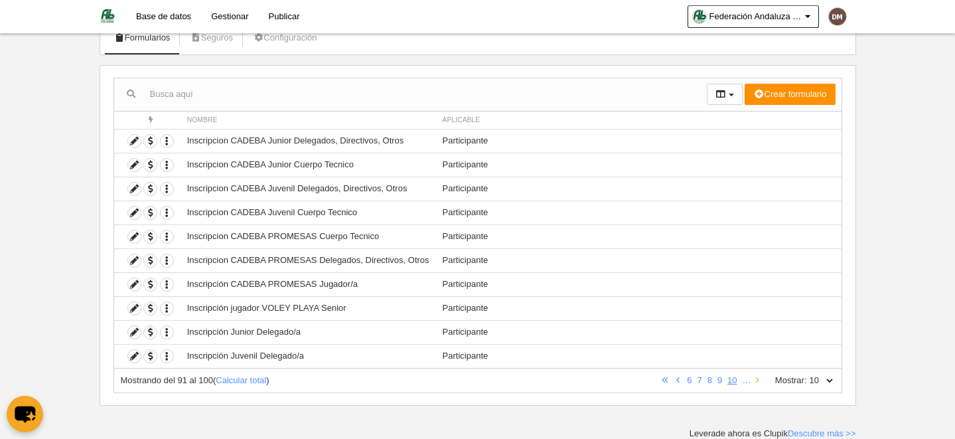
click at [758, 378] on icon at bounding box center [757, 380] width 3 height 9
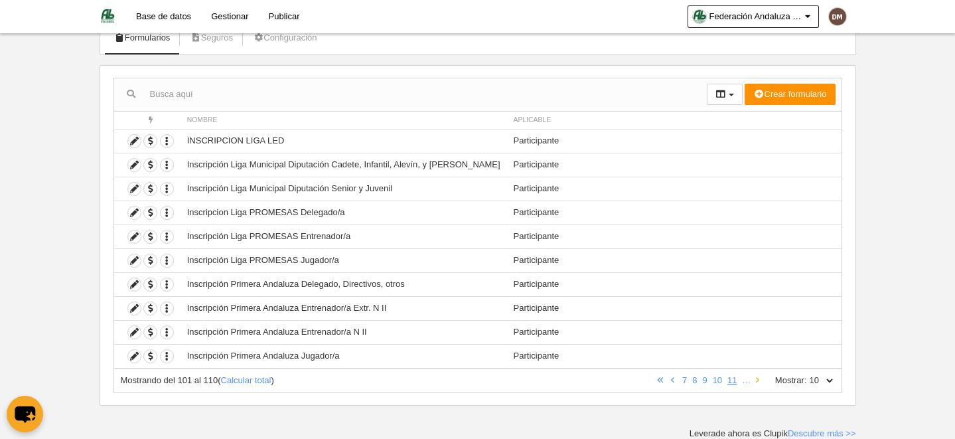
click at [758, 378] on icon at bounding box center [757, 380] width 3 height 9
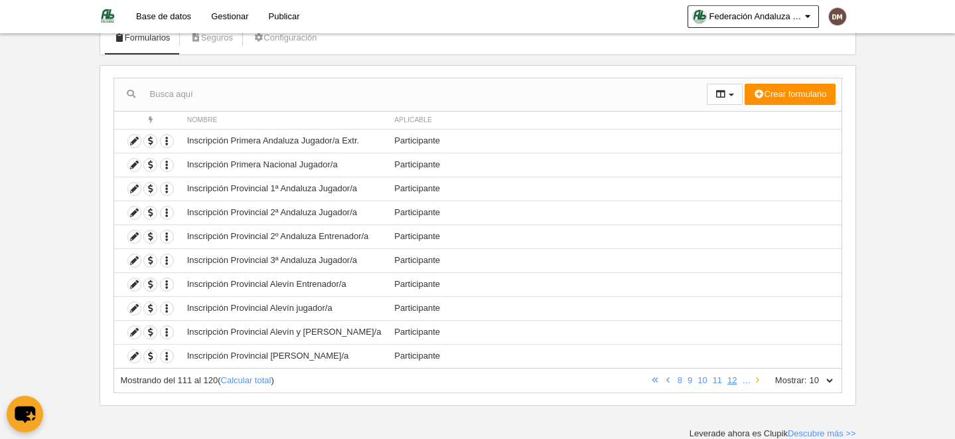
click at [758, 378] on icon at bounding box center [757, 380] width 3 height 9
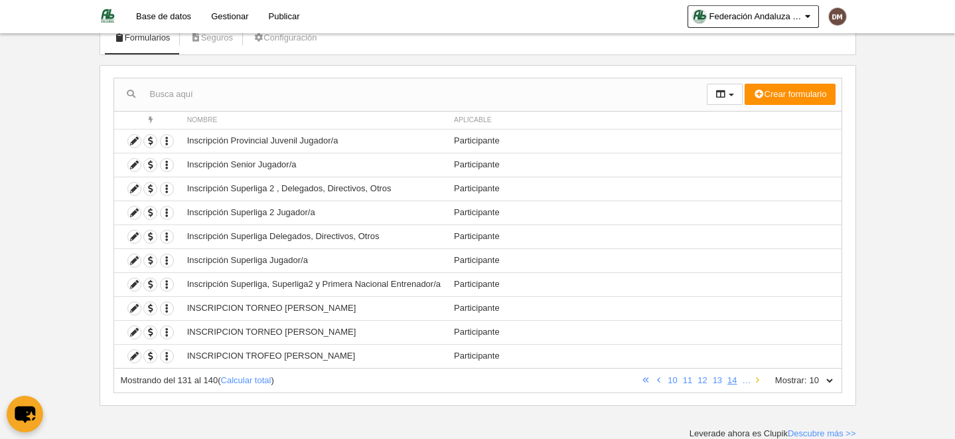
click at [758, 378] on icon at bounding box center [757, 380] width 3 height 9
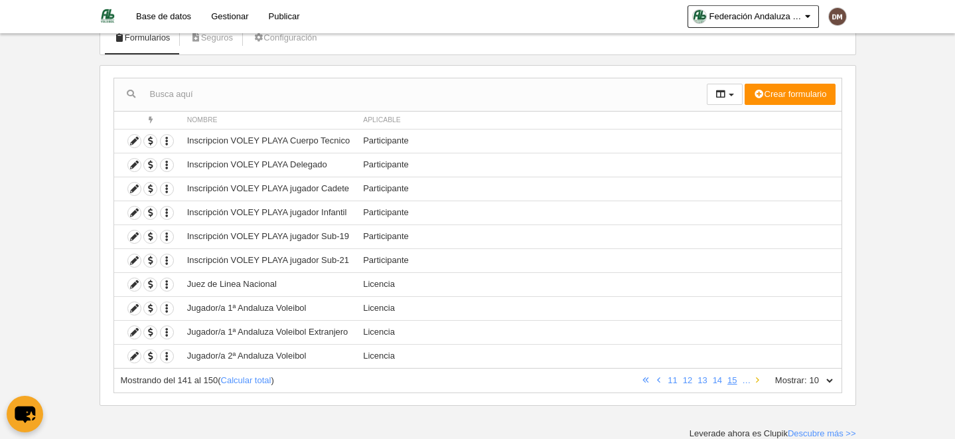
click at [758, 378] on icon at bounding box center [757, 380] width 3 height 9
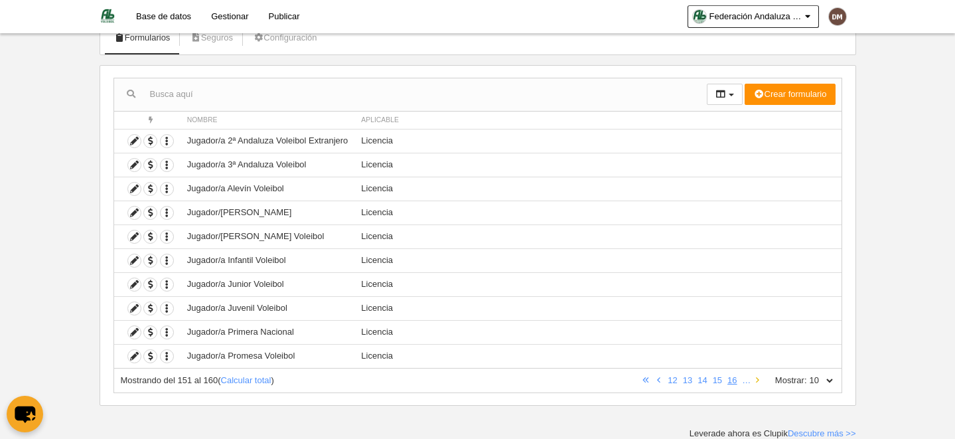
click at [758, 378] on icon at bounding box center [757, 380] width 3 height 9
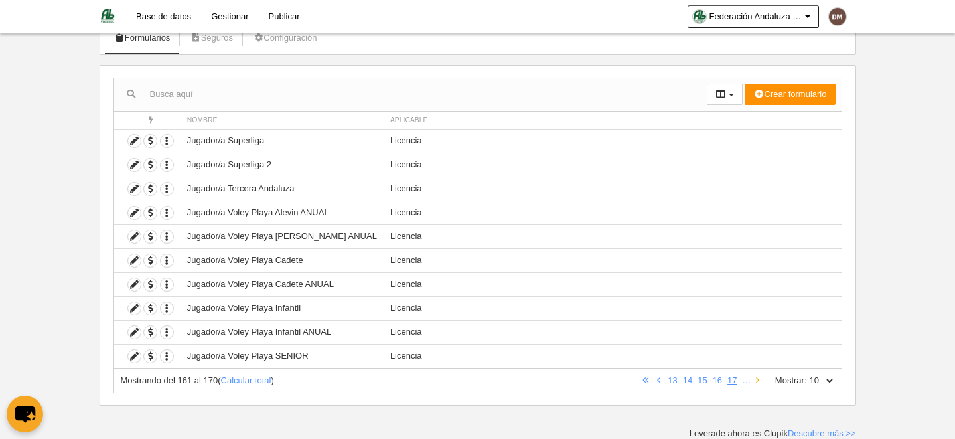
click at [760, 382] on link at bounding box center [757, 380] width 9 height 10
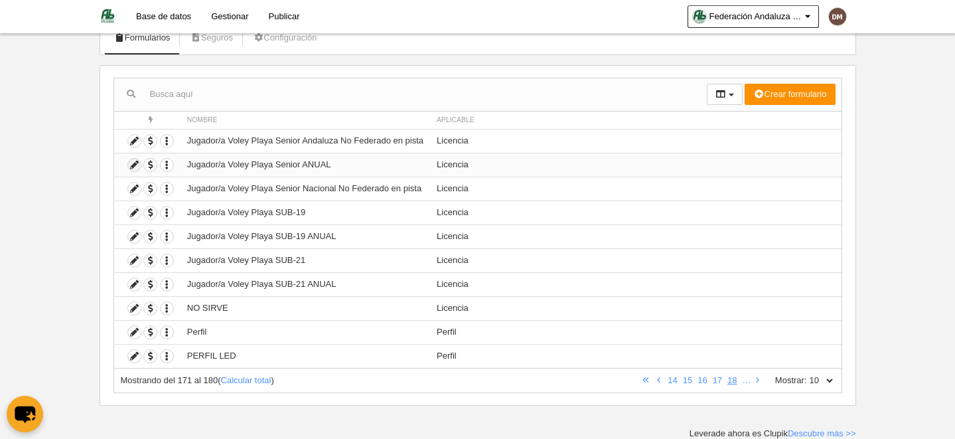
click at [130, 165] on icon at bounding box center [134, 165] width 13 height 13
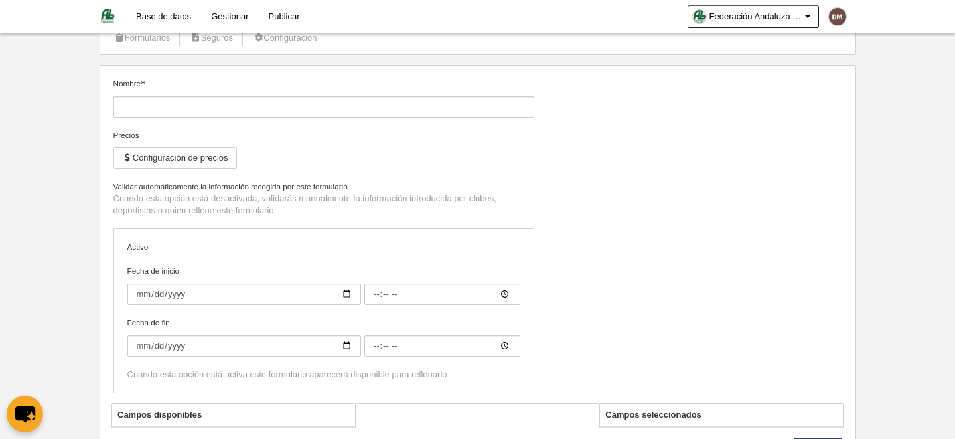
type input "Jugador/a Voley Playa Senior ANUAL"
checkbox input "true"
type input "2025-09-01"
type input "00:00"
type input "2026-08-31"
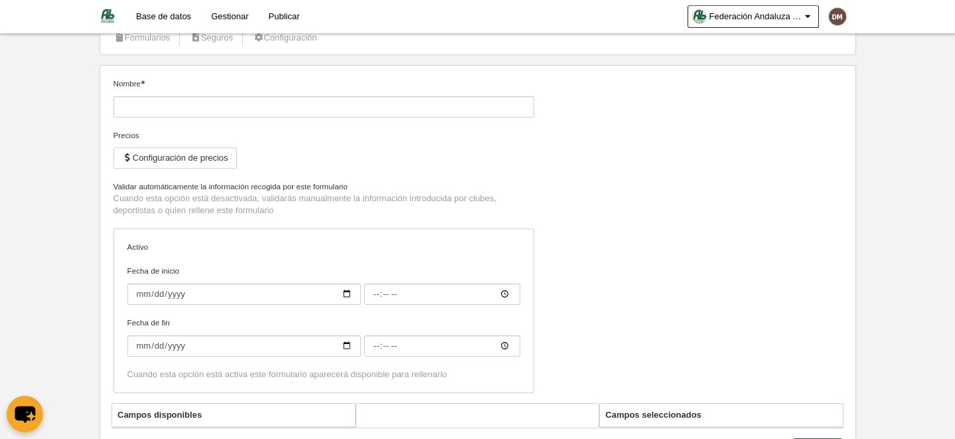
type input "00:00"
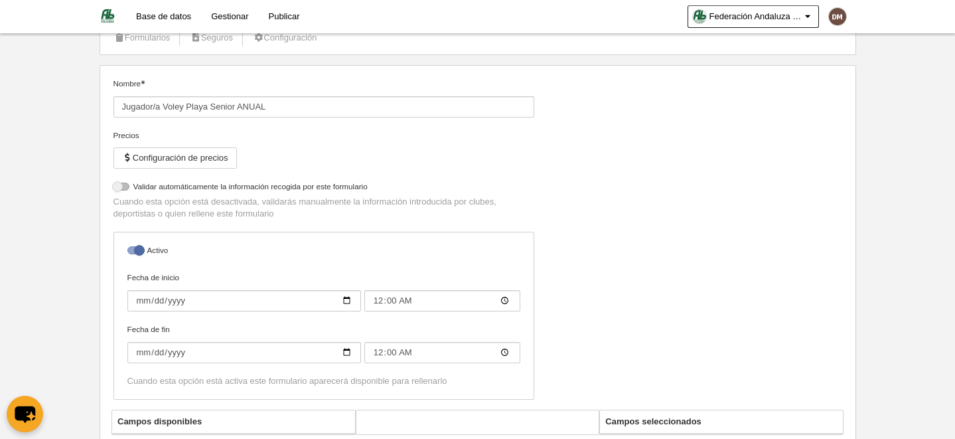
select select "selected"
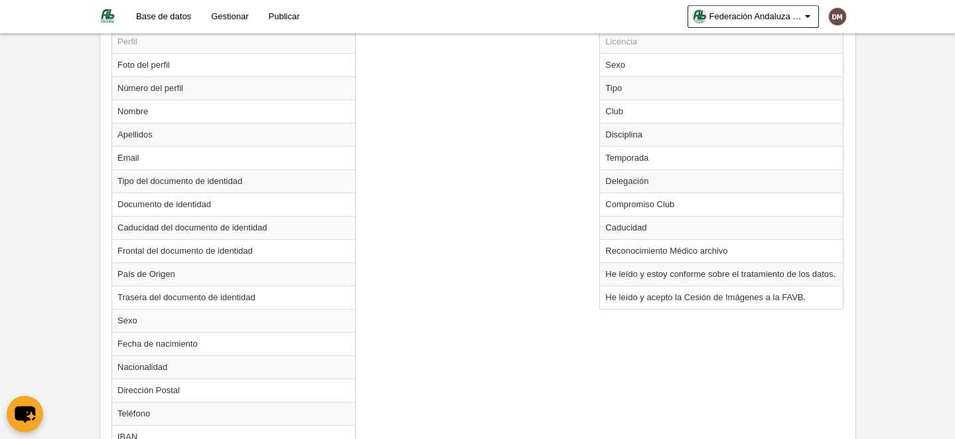
scroll to position [546, 0]
click at [658, 159] on td "Temporada" at bounding box center [721, 156] width 243 height 23
radio input "true"
select select "8565"
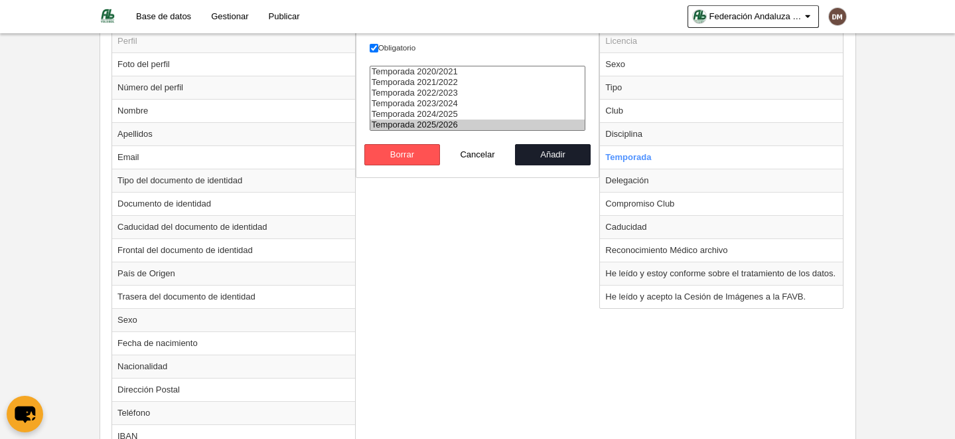
click at [437, 121] on option "Temporada 2025/2026" at bounding box center [477, 124] width 215 height 11
click at [534, 153] on button "Añadir" at bounding box center [553, 154] width 76 height 21
radio input "false"
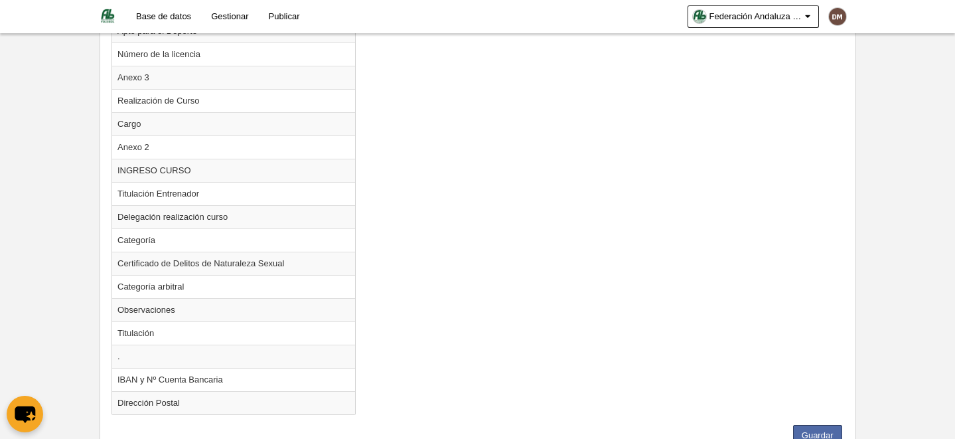
scroll to position [1655, 0]
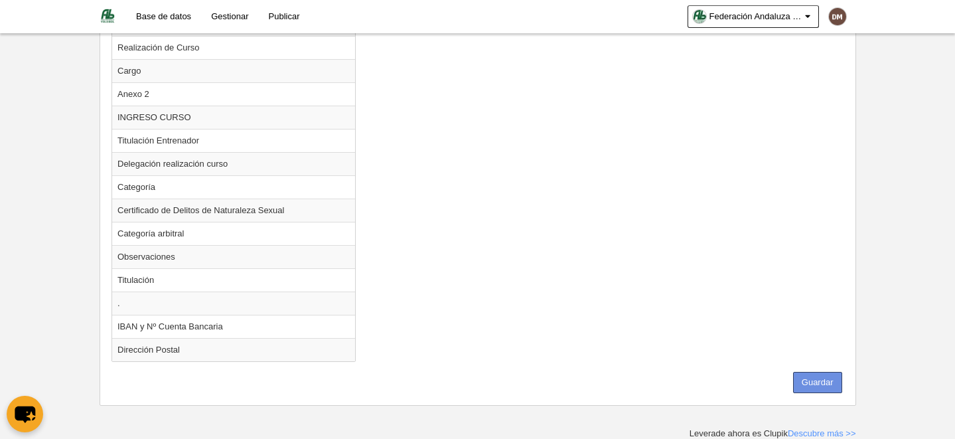
click at [825, 385] on button "Guardar" at bounding box center [817, 382] width 49 height 21
